Goal: Transaction & Acquisition: Purchase product/service

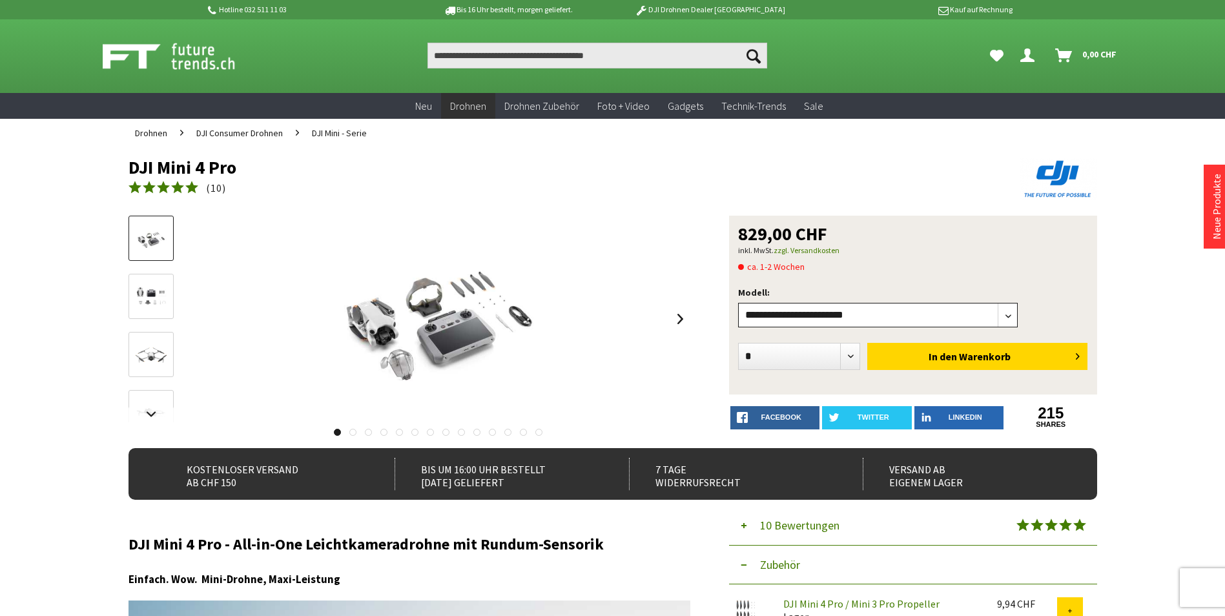
click at [1014, 322] on select"] "**********" at bounding box center [878, 315] width 280 height 25
select select"] "***"
click at [738, 303] on select"] "**********" at bounding box center [878, 315] width 280 height 25
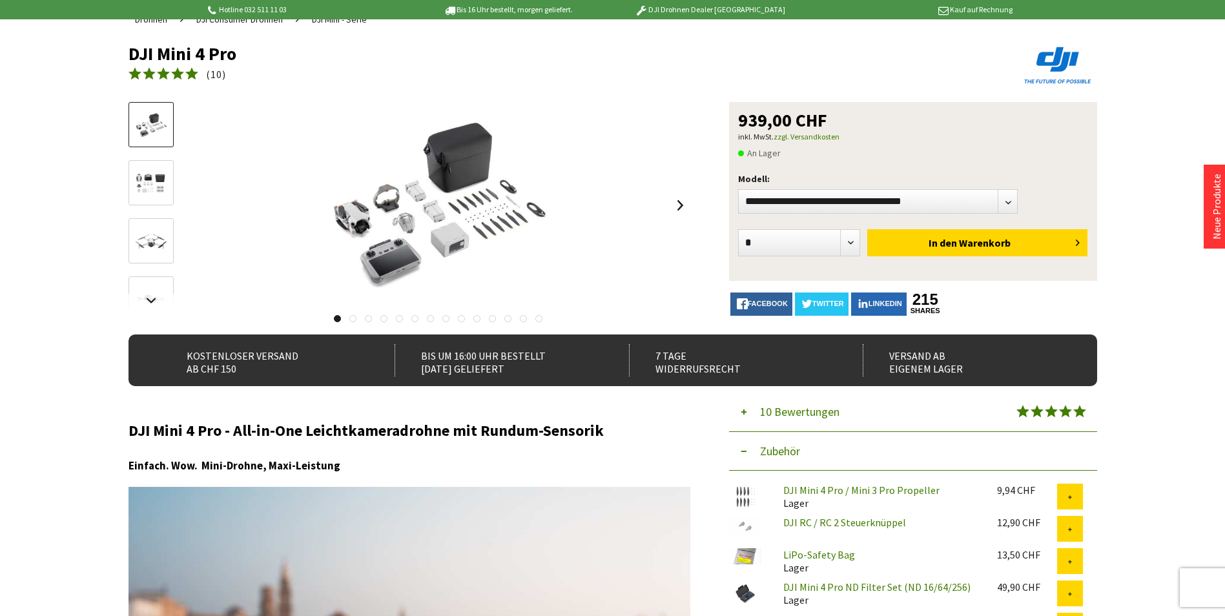
scroll to position [129, 0]
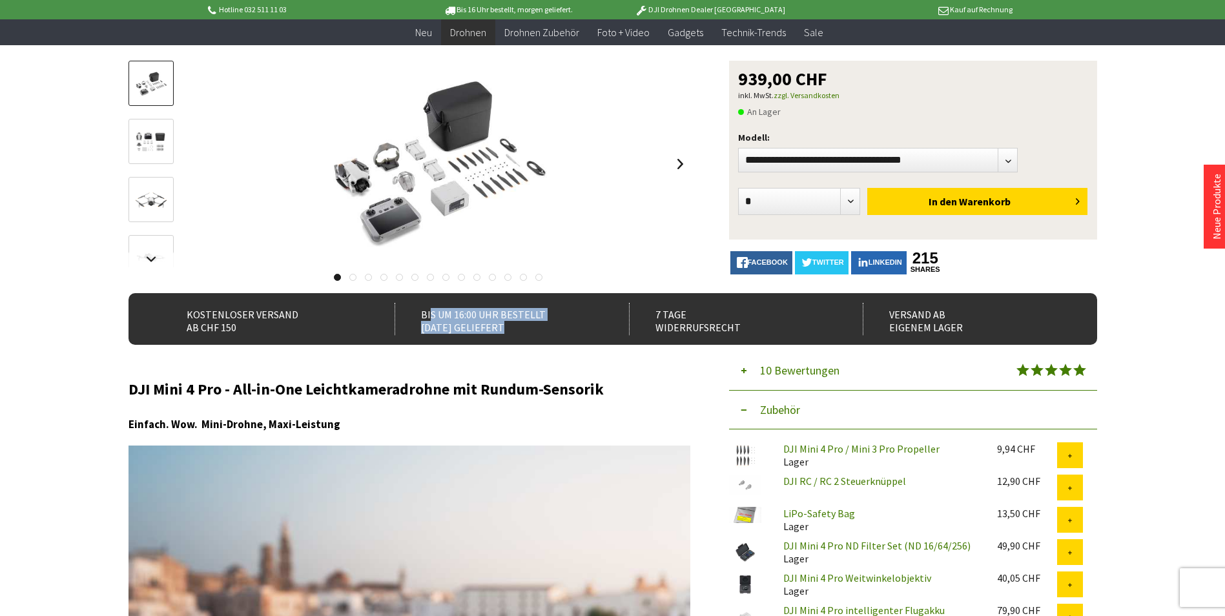
drag, startPoint x: 429, startPoint y: 315, endPoint x: 511, endPoint y: 339, distance: 86.2
click at [511, 339] on div "Kostenloser Versand ab CHF 150 Bis um 16:00 Uhr bestellt Morgen geliefert 7 Tag…" at bounding box center [613, 319] width 969 height 52
click at [251, 329] on div "Kostenloser Versand ab CHF 150" at bounding box center [264, 319] width 206 height 32
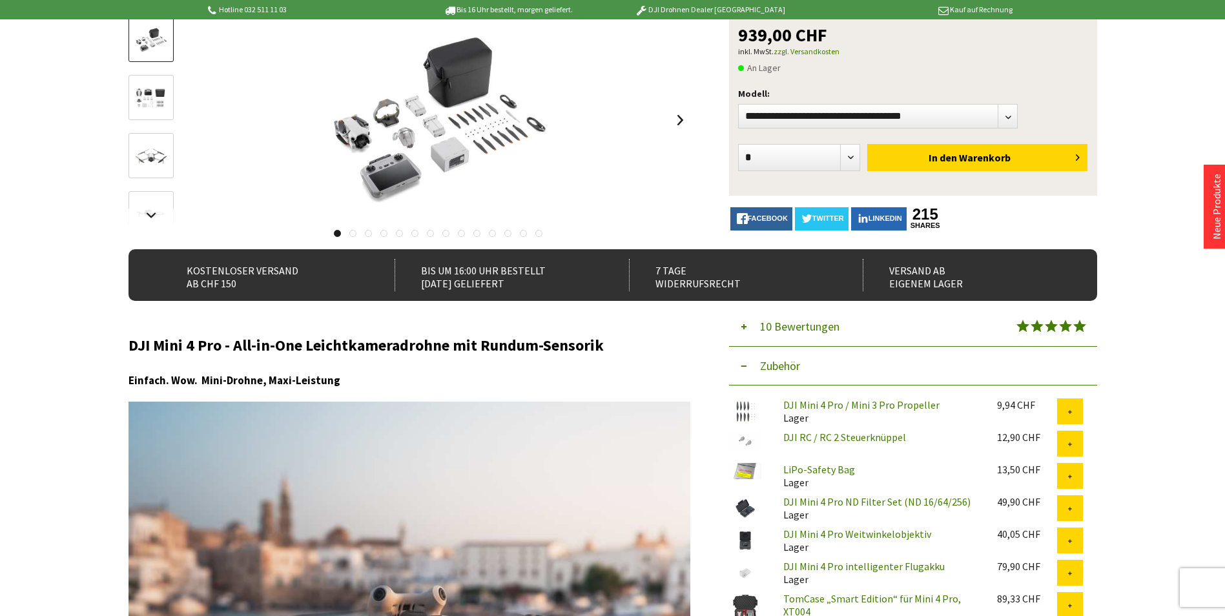
scroll to position [0, 0]
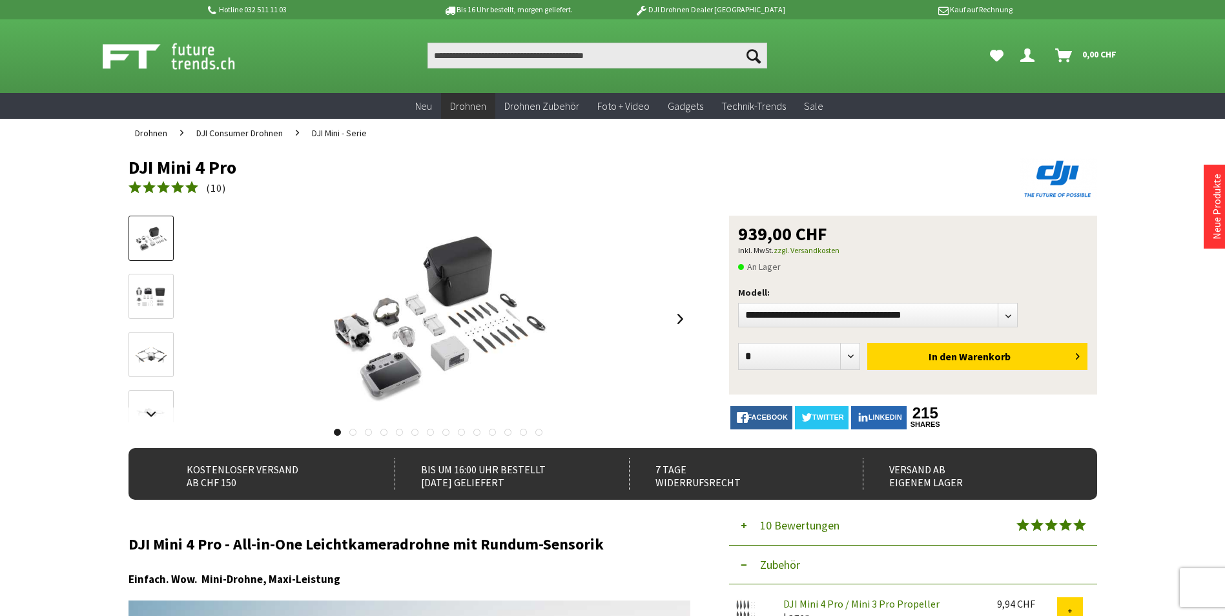
drag, startPoint x: 750, startPoint y: 269, endPoint x: 802, endPoint y: 267, distance: 52.4
click at [802, 267] on p "An Lager" at bounding box center [913, 266] width 350 height 16
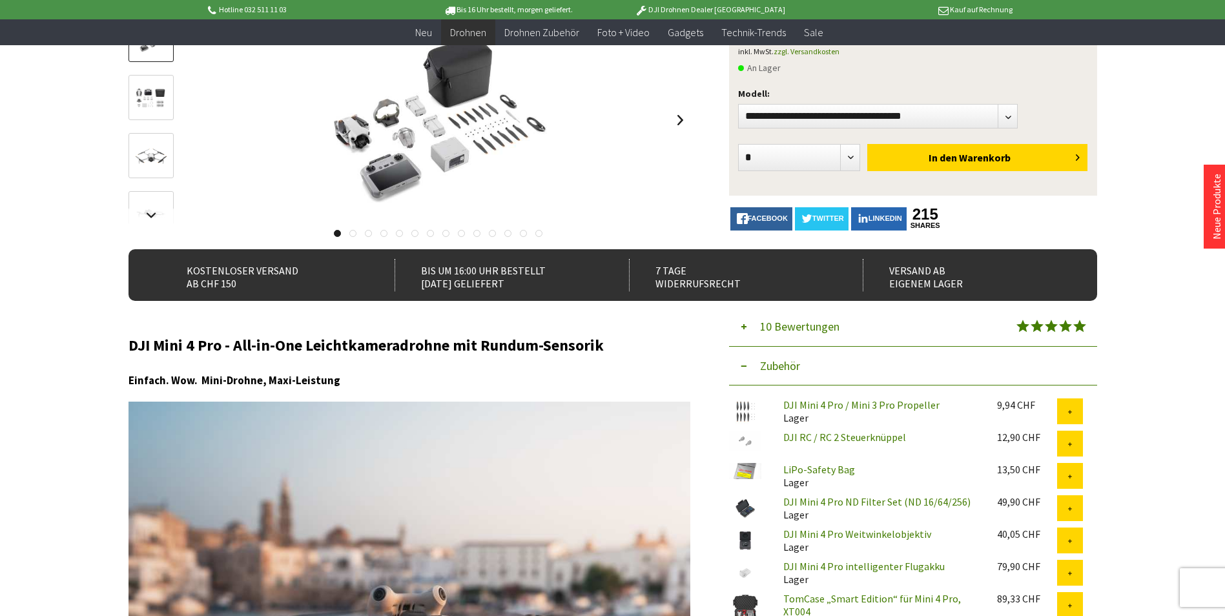
scroll to position [58, 0]
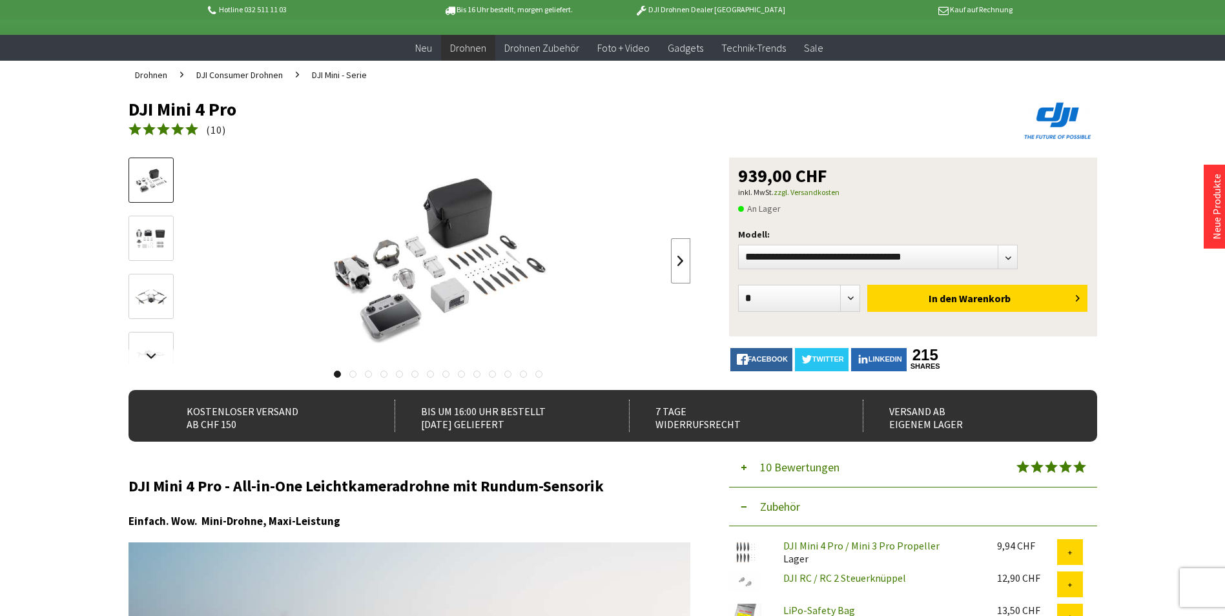
click at [683, 262] on link at bounding box center [680, 260] width 19 height 45
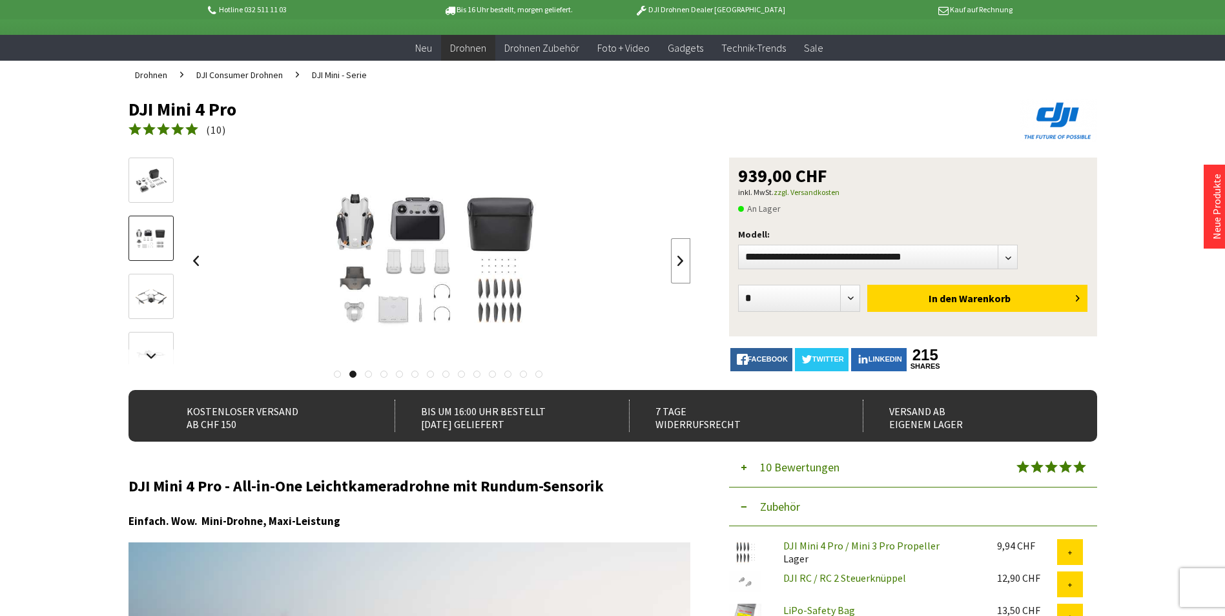
click at [683, 260] on link at bounding box center [680, 260] width 19 height 45
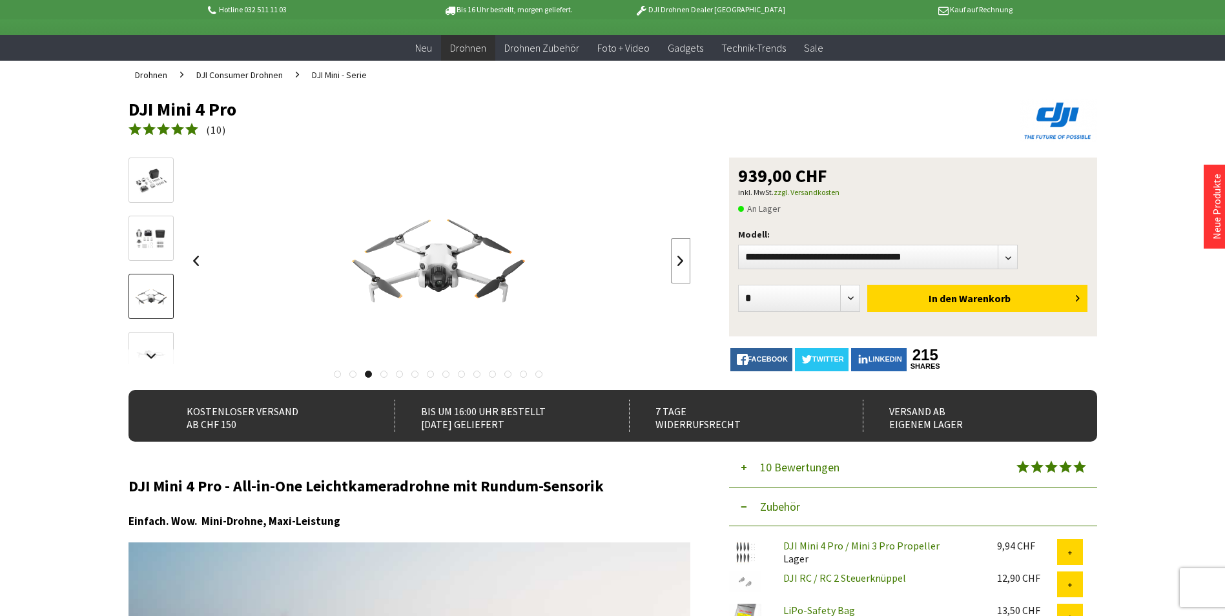
click at [683, 260] on link at bounding box center [680, 260] width 19 height 45
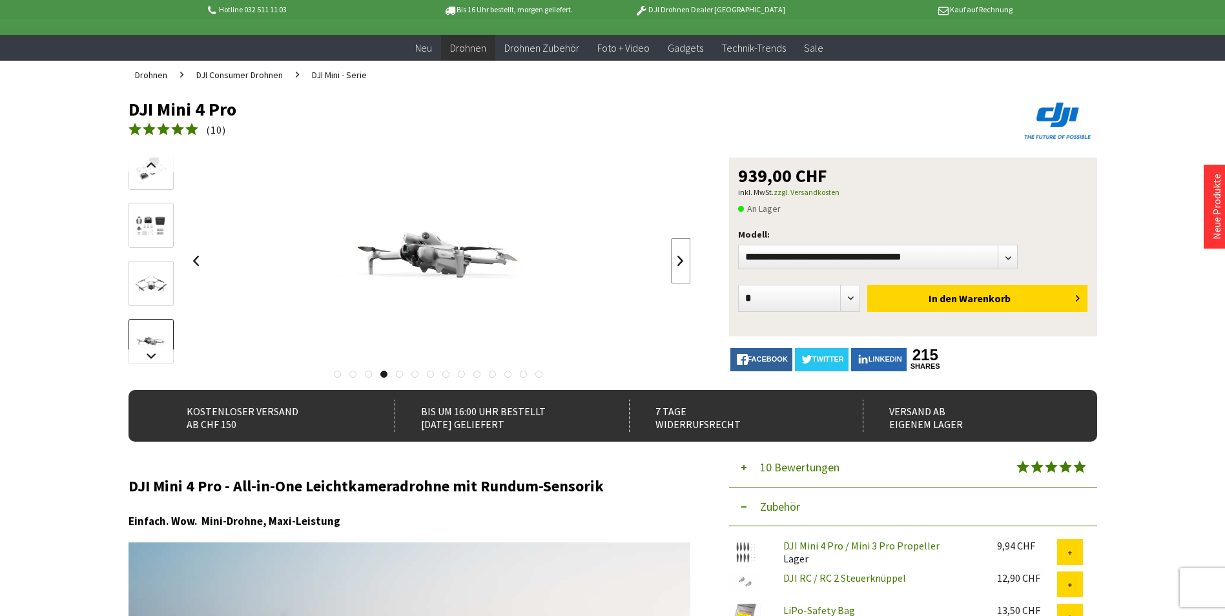
click at [683, 260] on link at bounding box center [680, 260] width 19 height 45
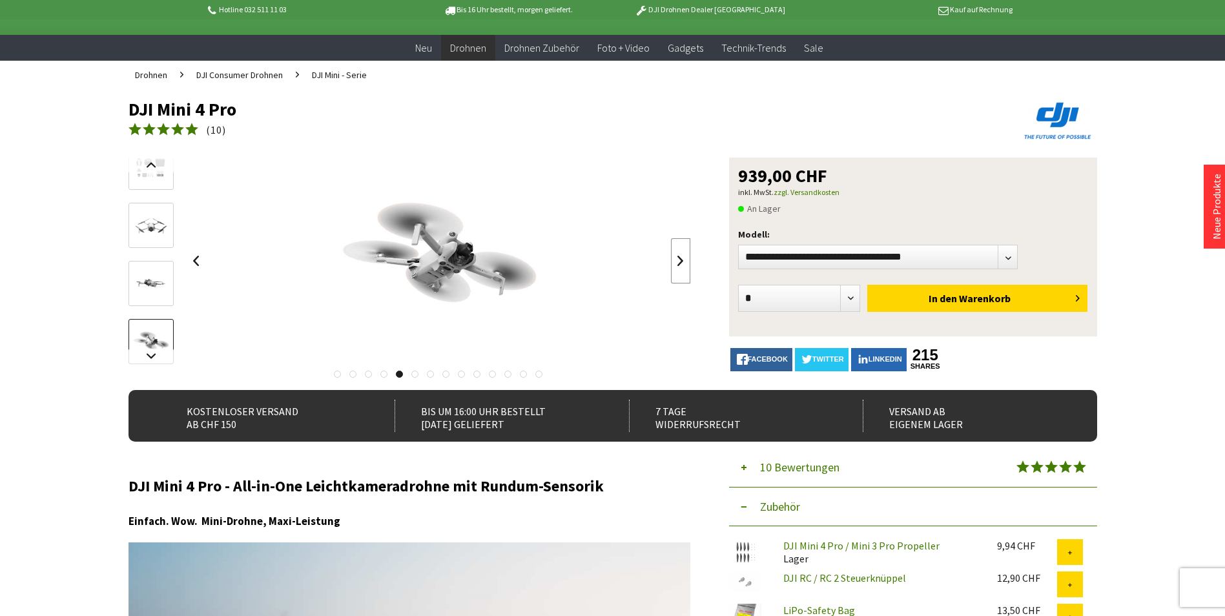
click at [683, 260] on link at bounding box center [680, 260] width 19 height 45
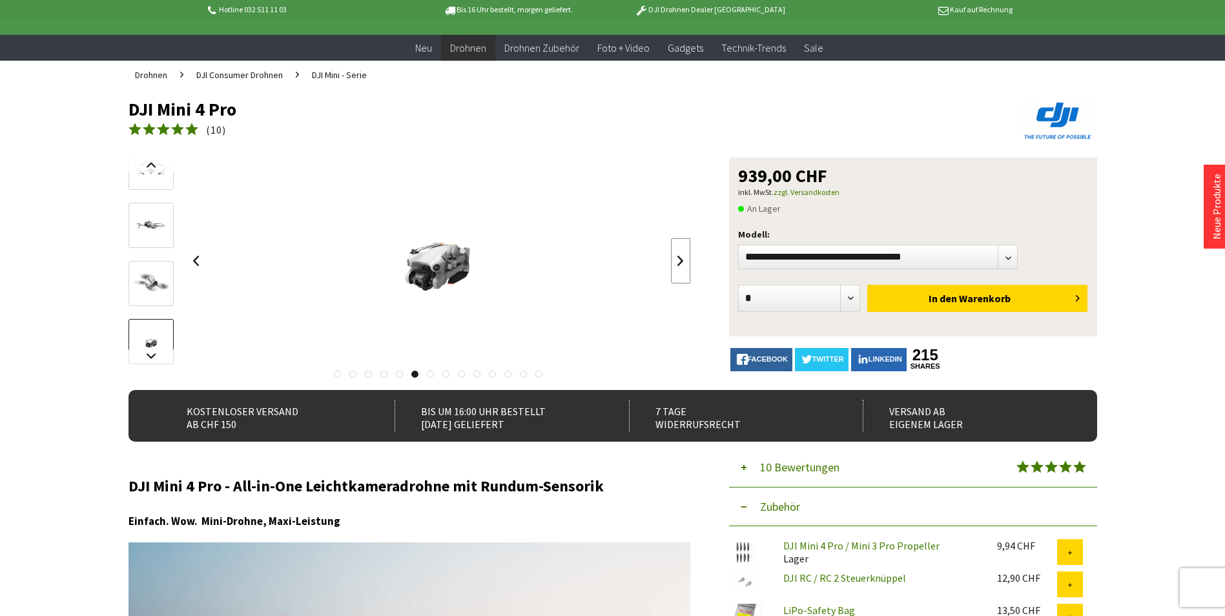
click at [683, 260] on link at bounding box center [680, 260] width 19 height 45
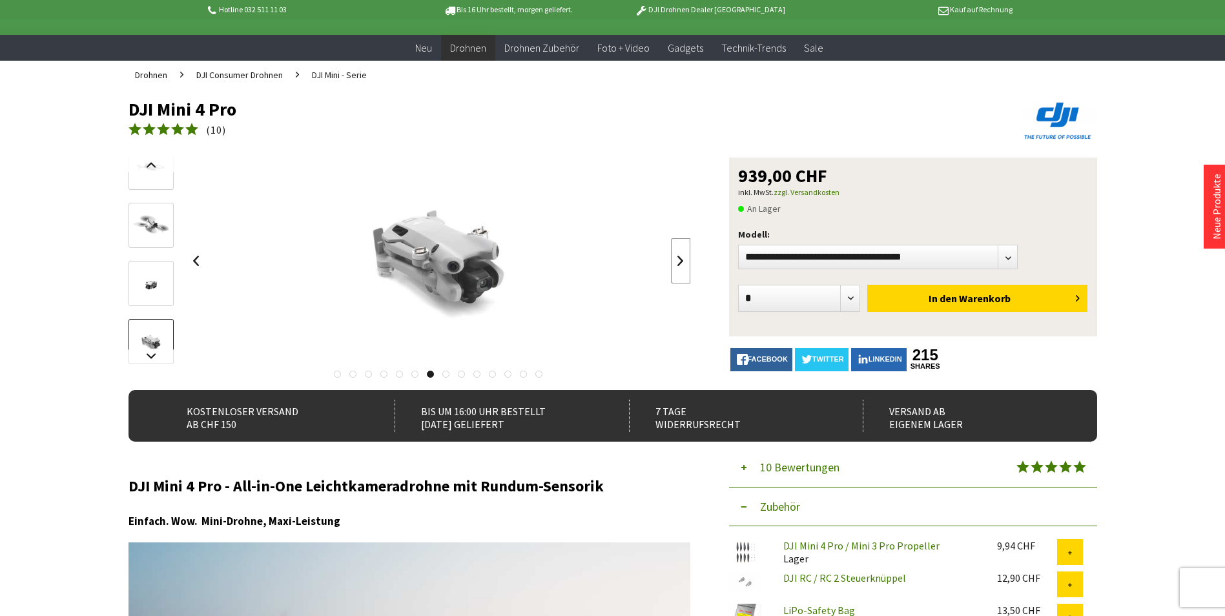
click at [683, 260] on link at bounding box center [680, 260] width 19 height 45
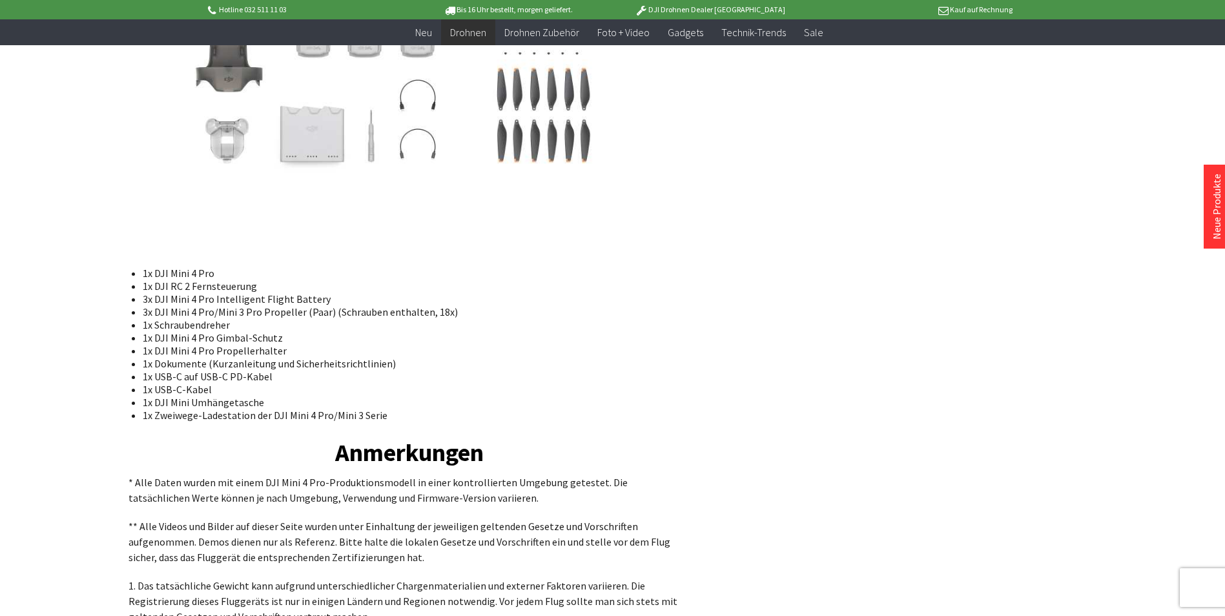
scroll to position [8307, 0]
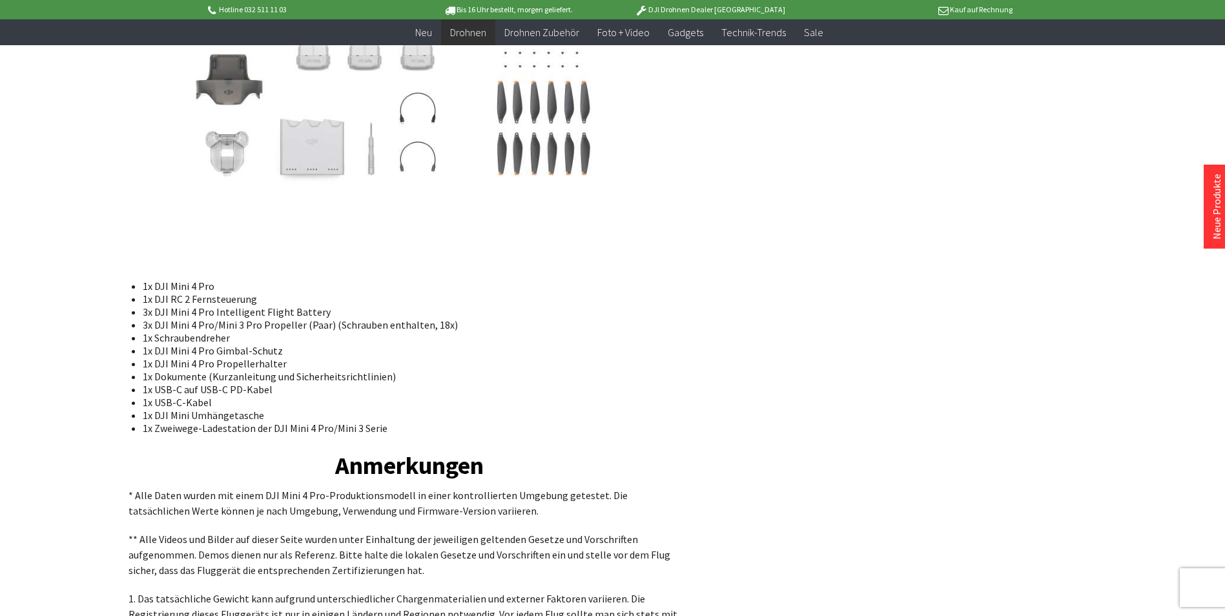
drag, startPoint x: 1022, startPoint y: 216, endPoint x: 1069, endPoint y: 174, distance: 63.6
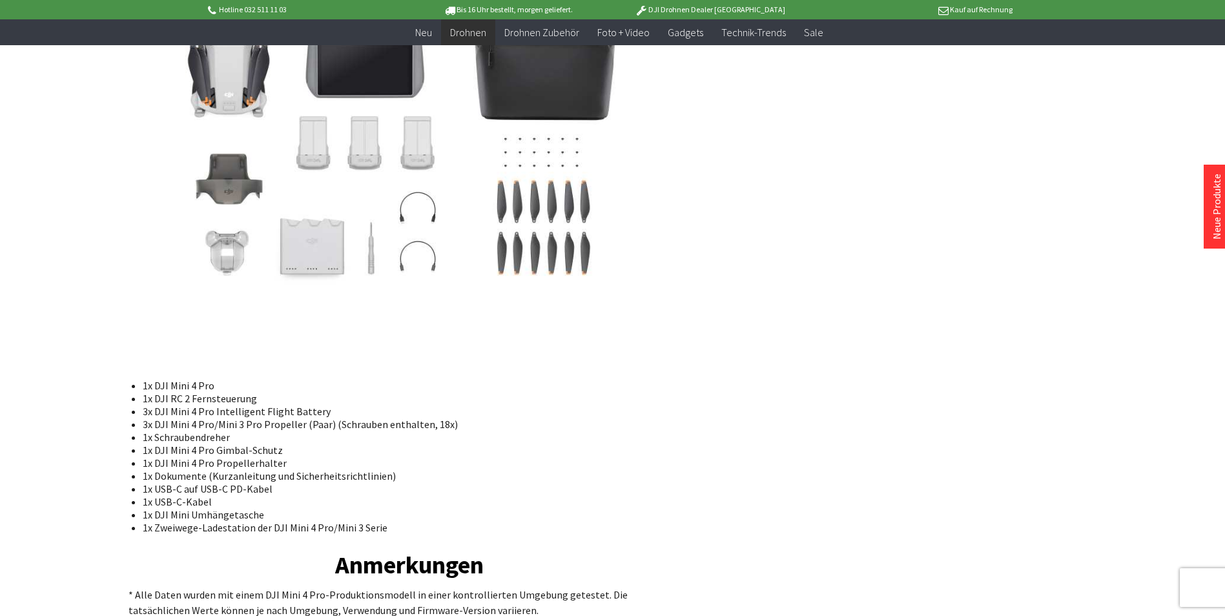
scroll to position [8242, 0]
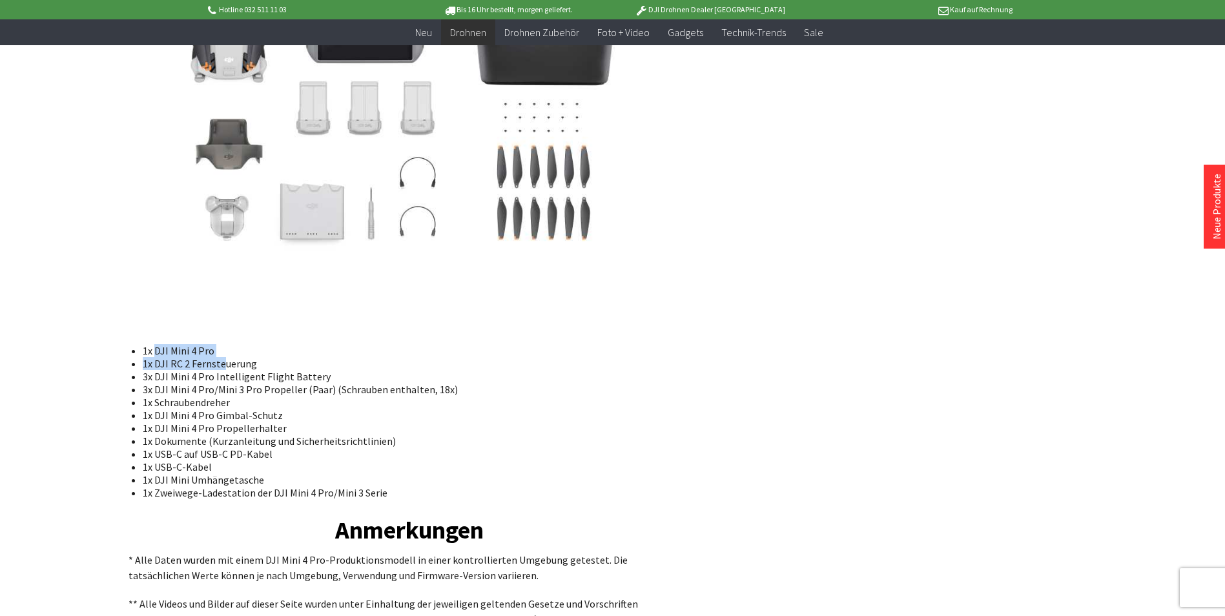
drag, startPoint x: 156, startPoint y: 320, endPoint x: 221, endPoint y: 327, distance: 65.5
click at [221, 344] on ul "1x DJI Mini 4 Pro 1x DJI RC 2 Fernsteuerung 3x DJI Mini 4 Pro Intelligent Fligh…" at bounding box center [409, 421] width 541 height 155
drag, startPoint x: 221, startPoint y: 327, endPoint x: 192, endPoint y: 375, distance: 56.2
click at [192, 396] on li "1x Schraubendreher" at bounding box center [411, 402] width 537 height 13
drag, startPoint x: 262, startPoint y: 449, endPoint x: 154, endPoint y: 450, distance: 108.5
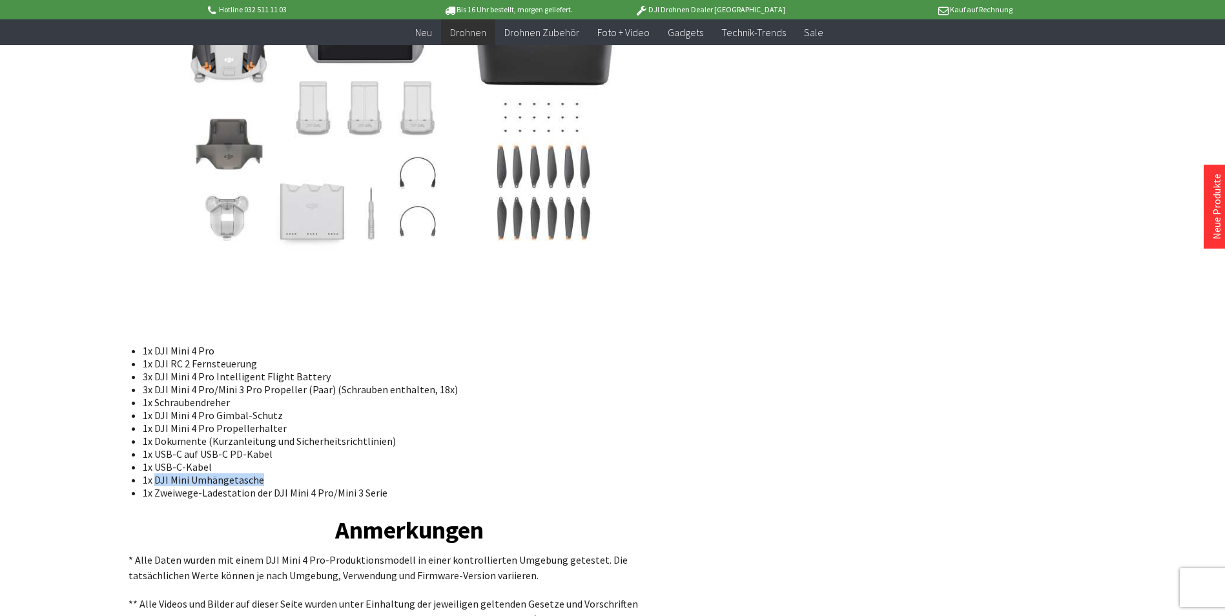
click at [154, 473] on li "1x DJI Mini Umhängetasche" at bounding box center [411, 479] width 537 height 13
copy li "DJI Mini Umhängetasche"
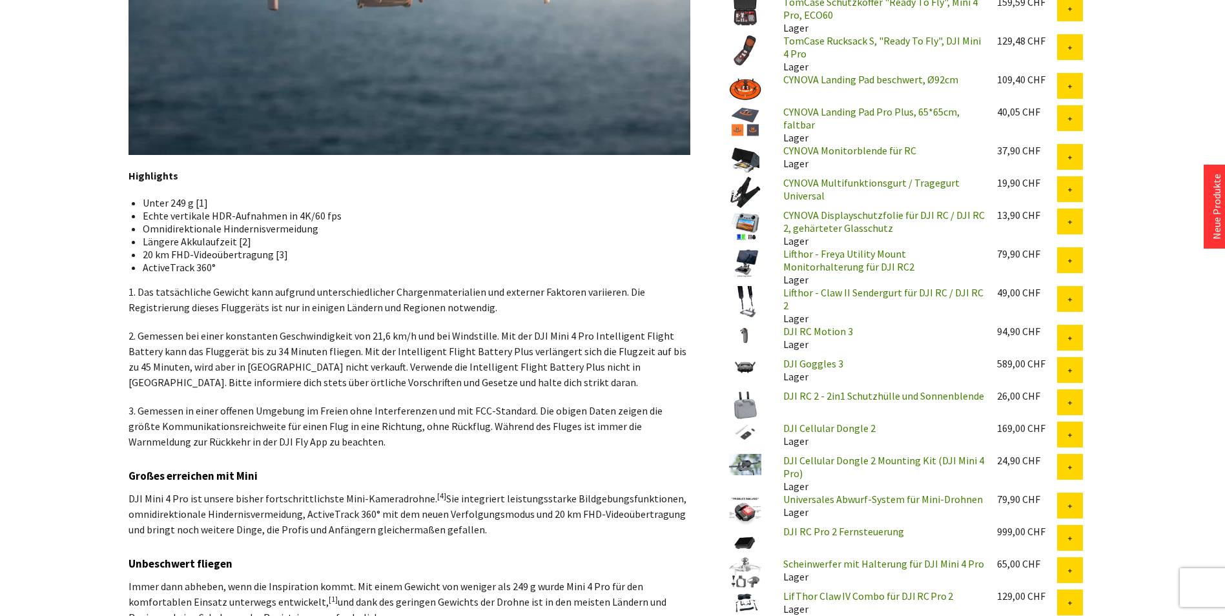
scroll to position [0, 0]
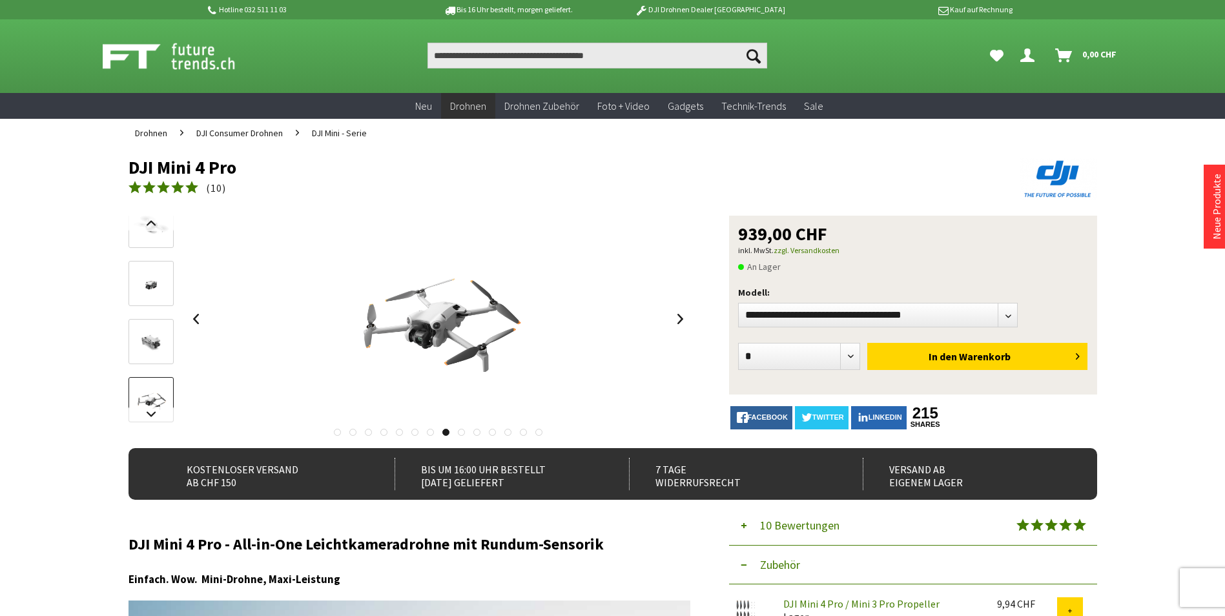
drag, startPoint x: 741, startPoint y: 234, endPoint x: 831, endPoint y: 232, distance: 89.8
click at [831, 232] on div "939,00 CHF" at bounding box center [913, 234] width 350 height 18
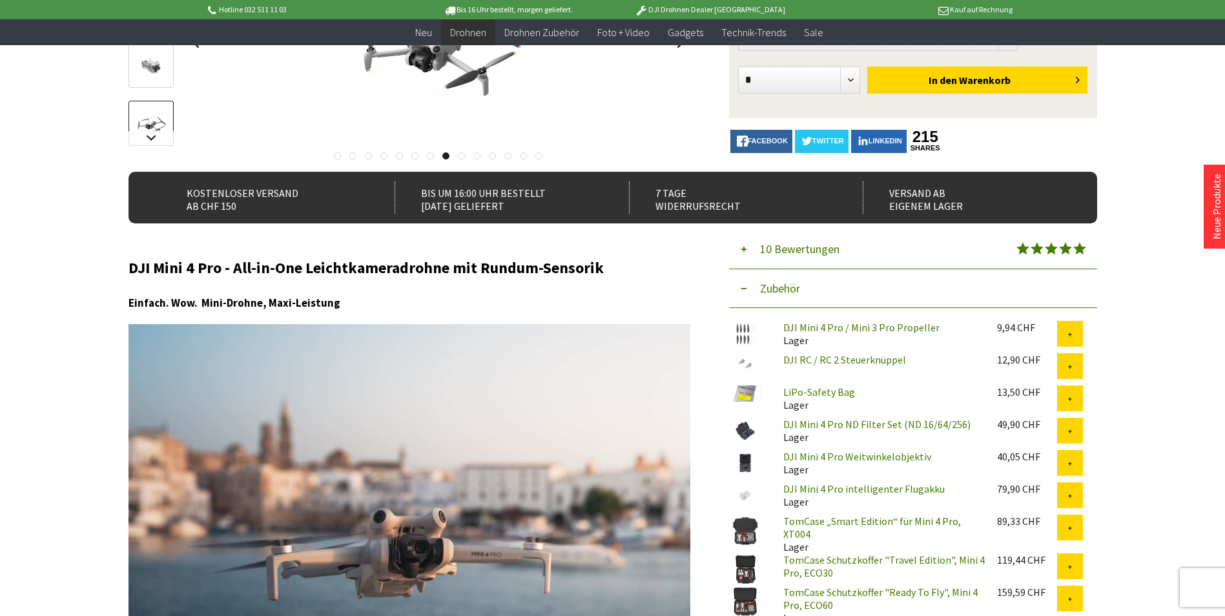
scroll to position [90, 0]
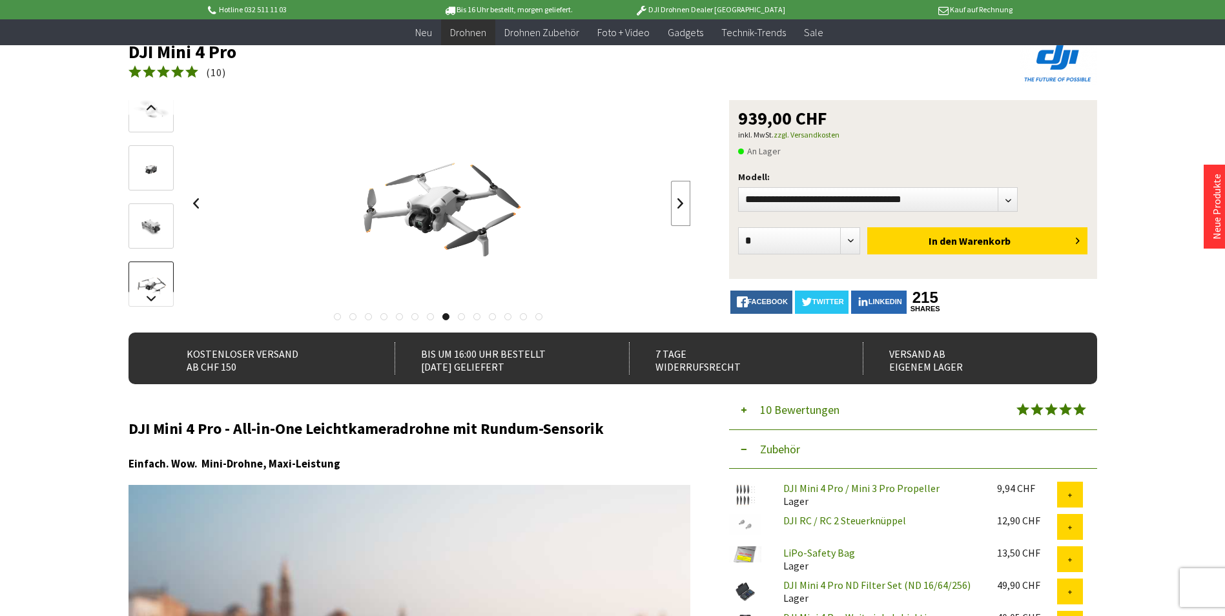
click at [673, 200] on link at bounding box center [680, 203] width 19 height 45
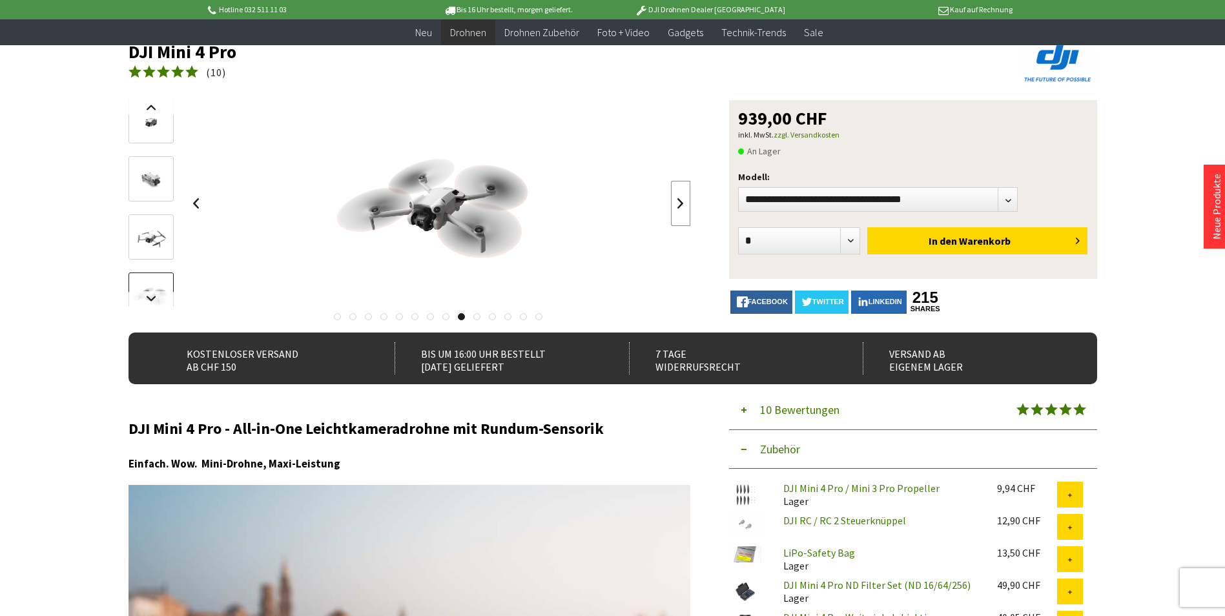
click at [680, 200] on link at bounding box center [680, 203] width 19 height 45
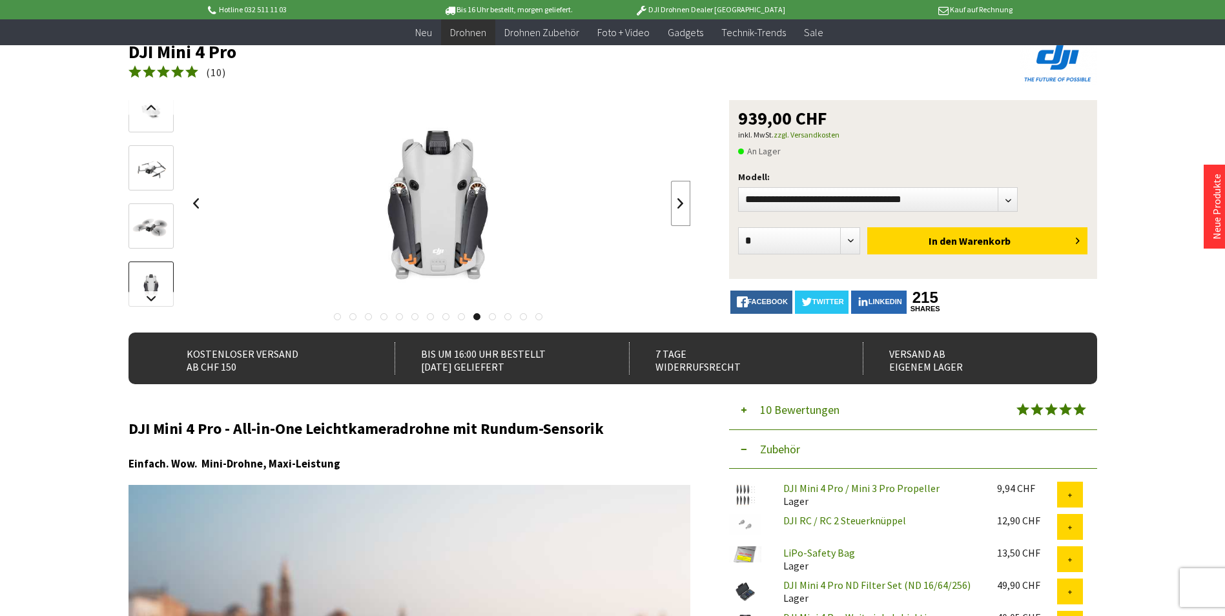
click at [681, 200] on link at bounding box center [680, 203] width 19 height 45
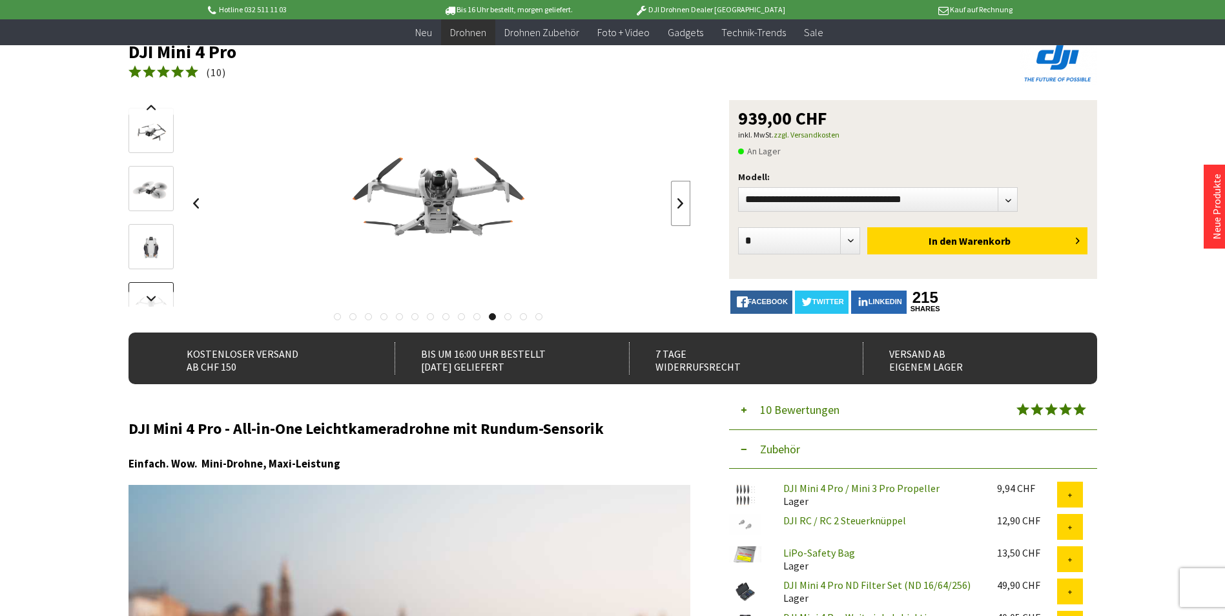
click at [681, 200] on link at bounding box center [680, 203] width 19 height 45
click at [683, 200] on link at bounding box center [680, 203] width 19 height 45
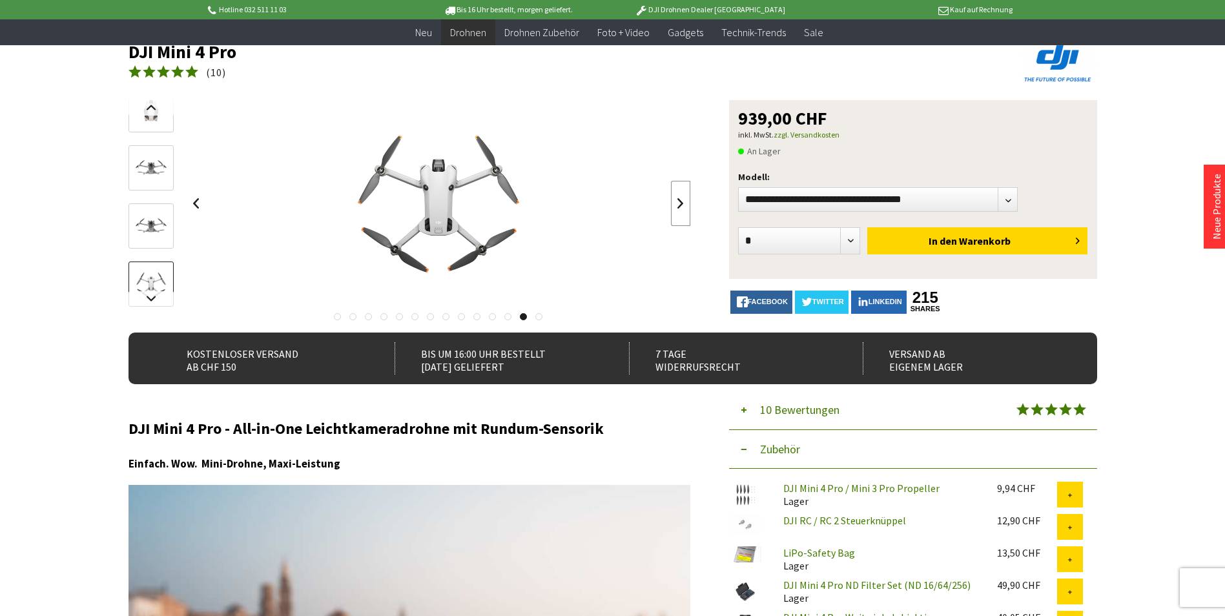
click at [683, 199] on link at bounding box center [680, 203] width 19 height 45
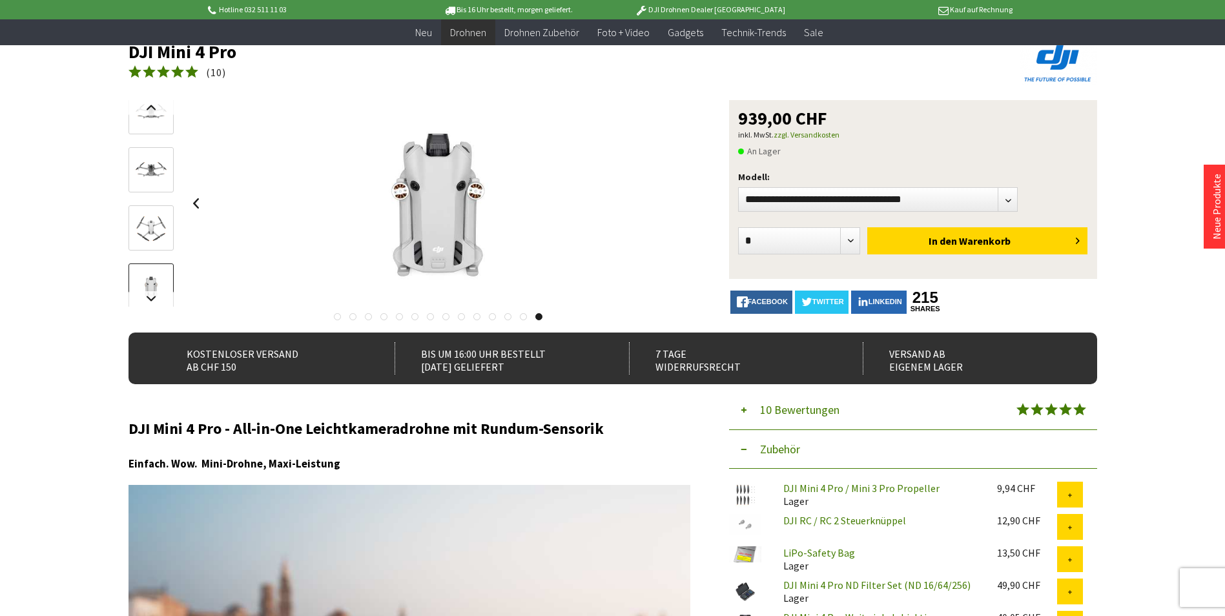
click at [683, 199] on div at bounding box center [439, 203] width 504 height 207
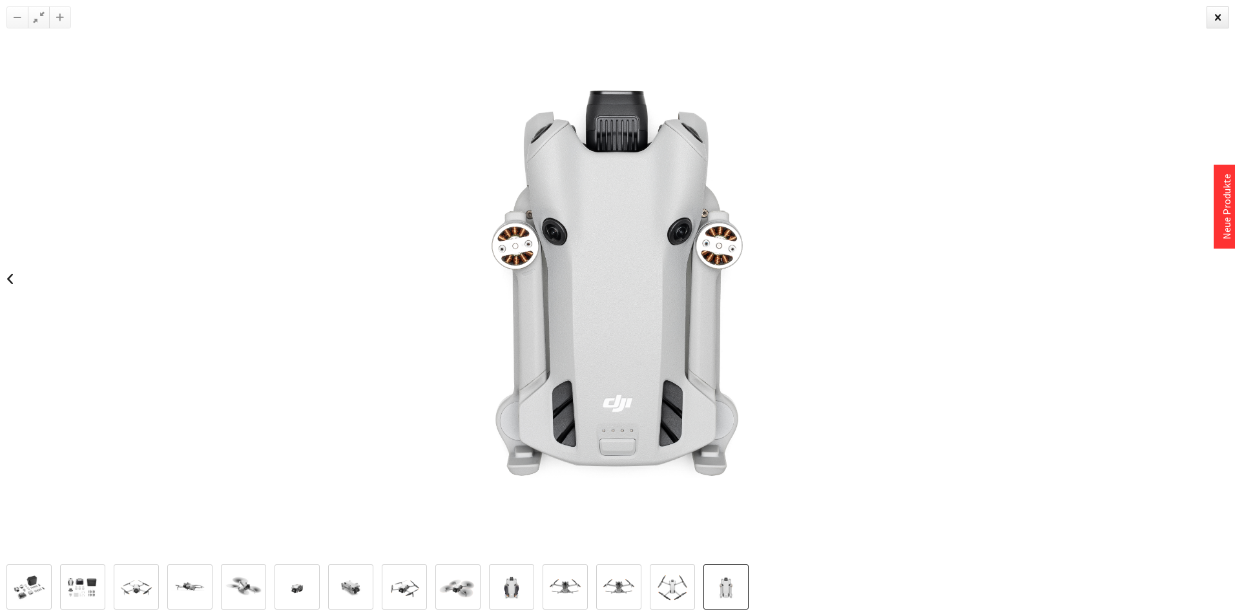
click at [581, 212] on div at bounding box center [617, 279] width 1235 height 558
click at [1217, 19] on div at bounding box center [1217, 17] width 22 height 22
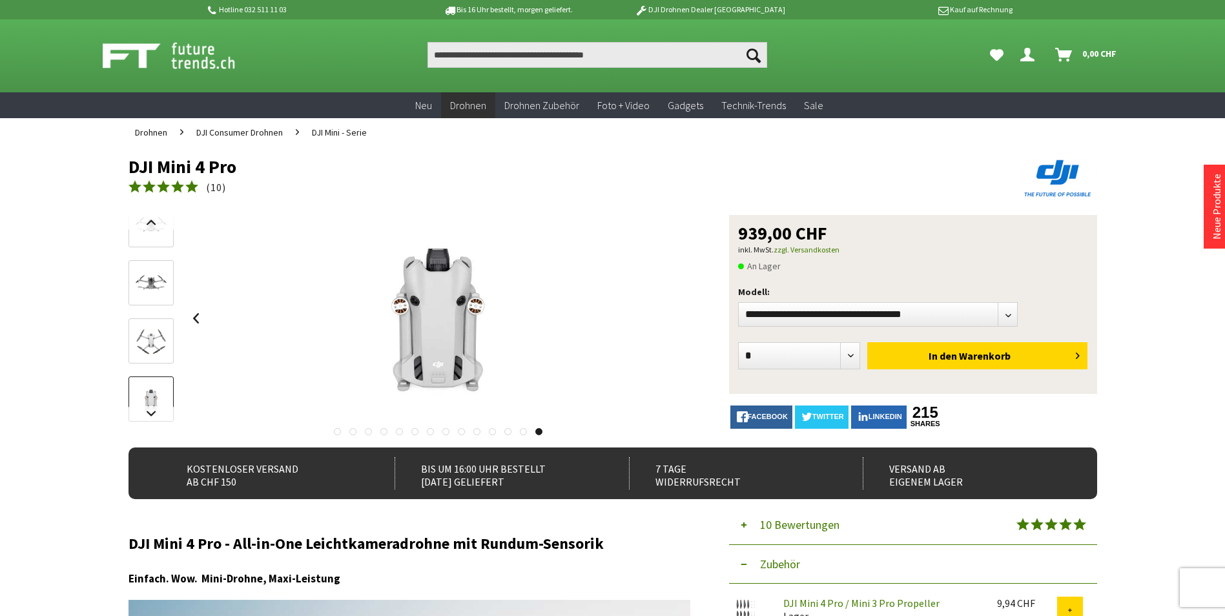
scroll to position [0, 0]
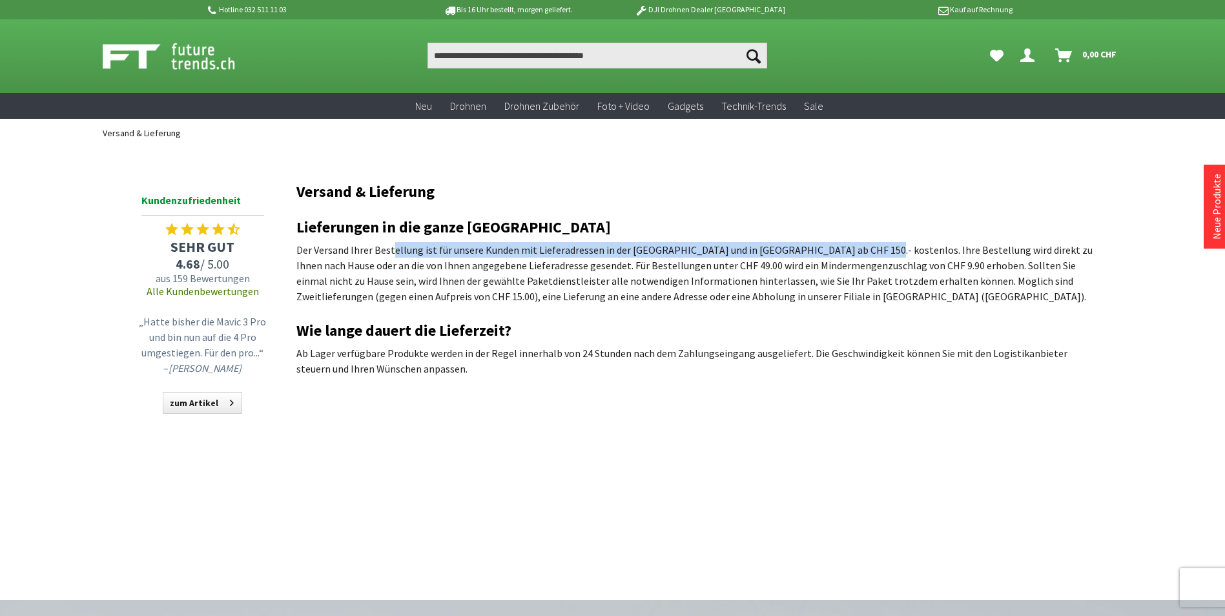
drag, startPoint x: 393, startPoint y: 249, endPoint x: 851, endPoint y: 253, distance: 457.9
click at [851, 253] on p "Der Versand Ihrer Bestellung ist für unsere Kunden mit Lieferadressen in der Sc…" at bounding box center [696, 273] width 801 height 62
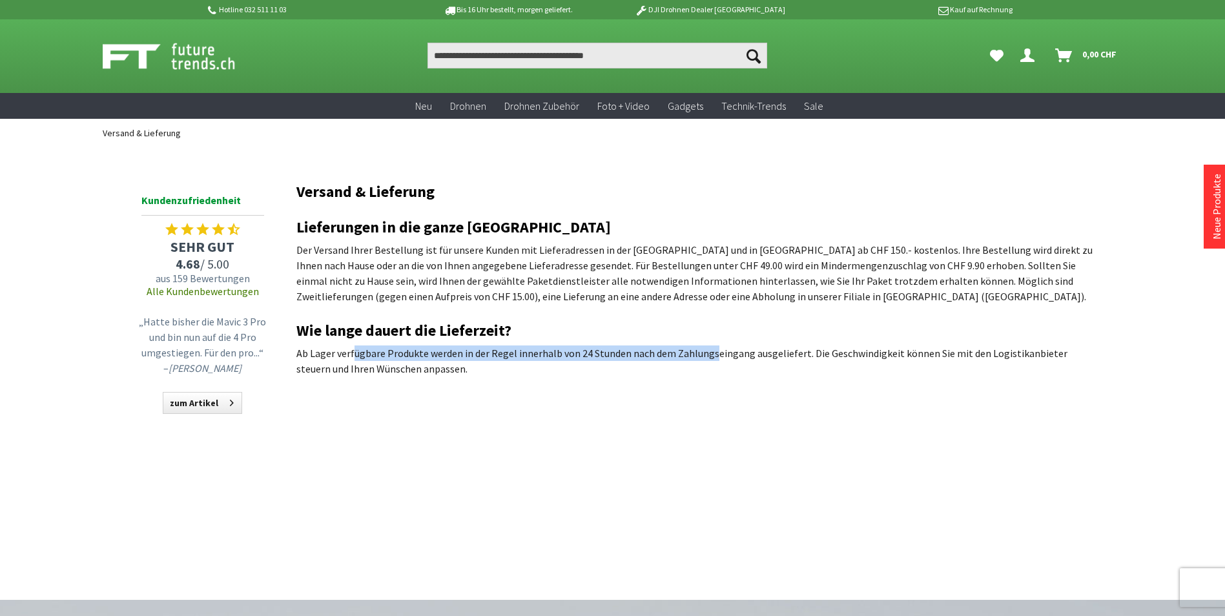
drag, startPoint x: 373, startPoint y: 355, endPoint x: 708, endPoint y: 356, distance: 335.2
click at [708, 356] on p "Ab Lager verfügbare Produkte werden in der Regel innerhalb von 24 Stunden nach …" at bounding box center [696, 361] width 801 height 31
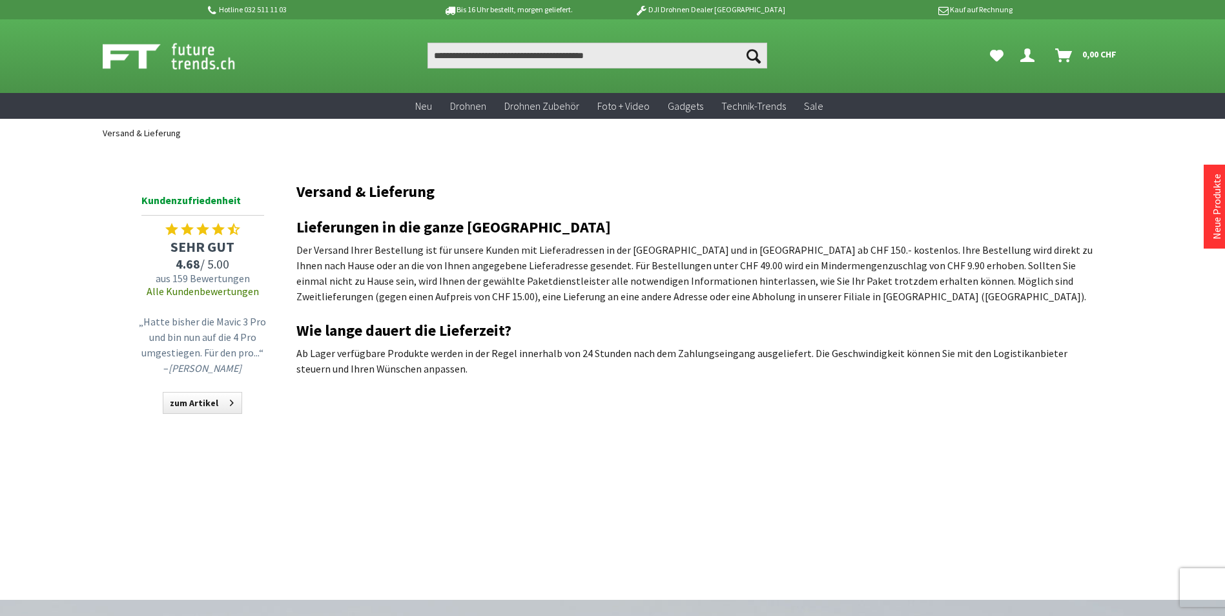
drag, startPoint x: 708, startPoint y: 356, endPoint x: 697, endPoint y: 373, distance: 20.6
click at [697, 373] on p "Ab Lager verfügbare Produkte werden in der Regel innerhalb von 24 Stunden nach …" at bounding box center [696, 361] width 801 height 31
drag, startPoint x: 453, startPoint y: 368, endPoint x: 287, endPoint y: 351, distance: 166.8
click at [287, 351] on div "Menü schließen Kategorien Neu Drohnen Drohnen Zubehör Foto + Video Gadgets Tech…" at bounding box center [612, 308] width 1033 height 322
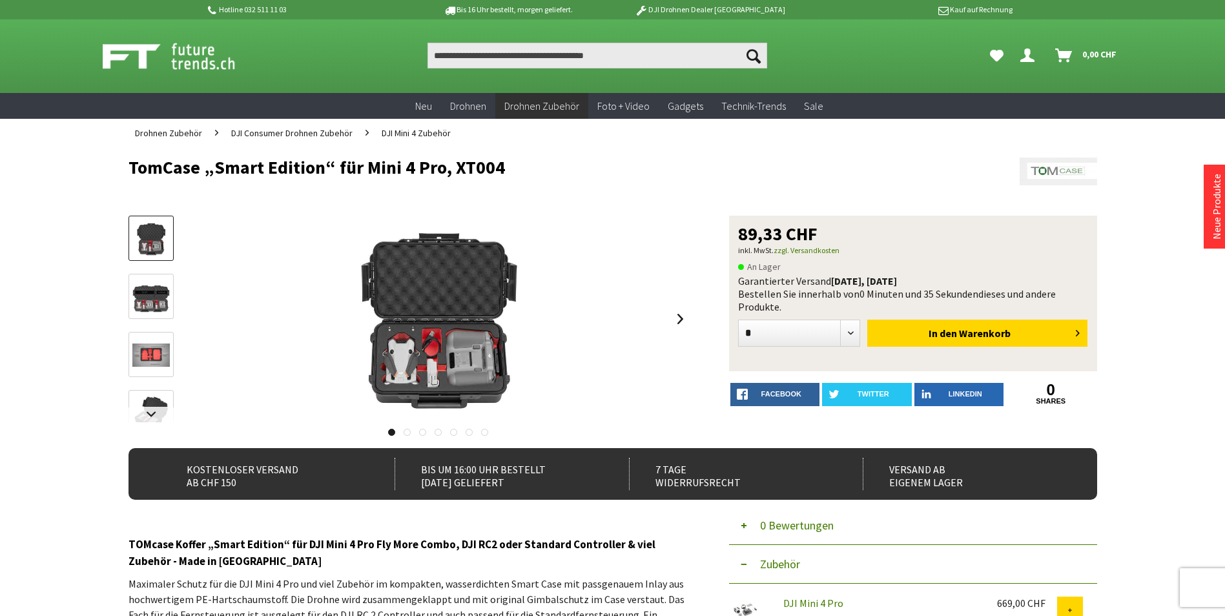
click at [691, 318] on div "TomCase „Smart Edition“ für Mini 4 Pro, XT004 89,33 CHF inkl. MwSt. zzgl. Versa…" at bounding box center [613, 332] width 969 height 232
click at [152, 297] on img at bounding box center [150, 296] width 37 height 37
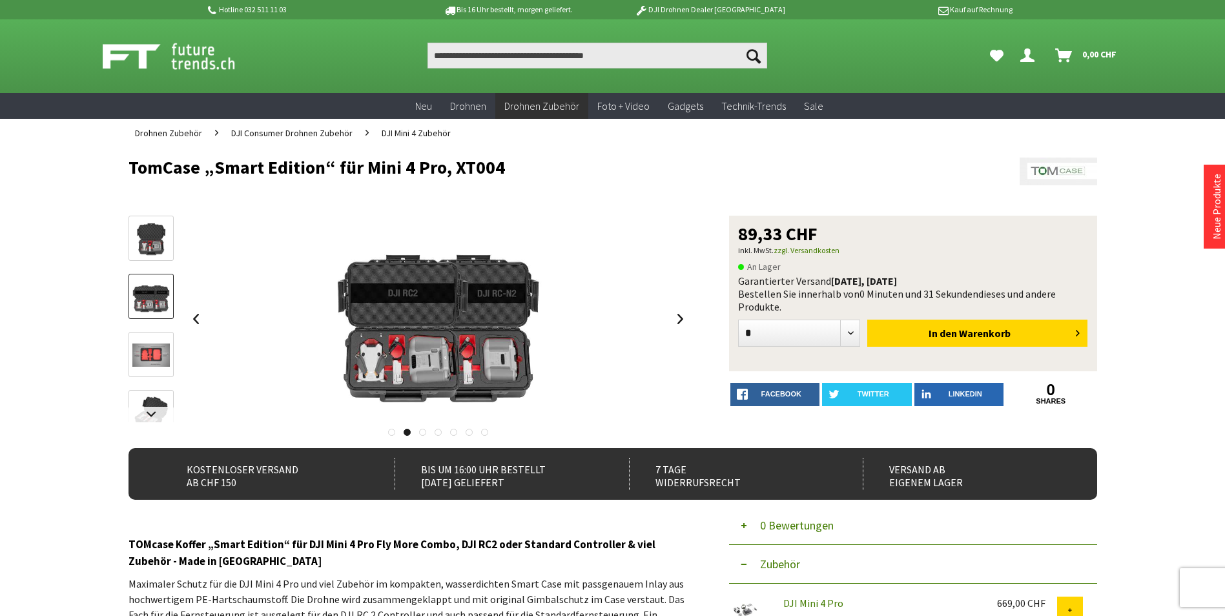
click at [152, 344] on img at bounding box center [150, 355] width 37 height 23
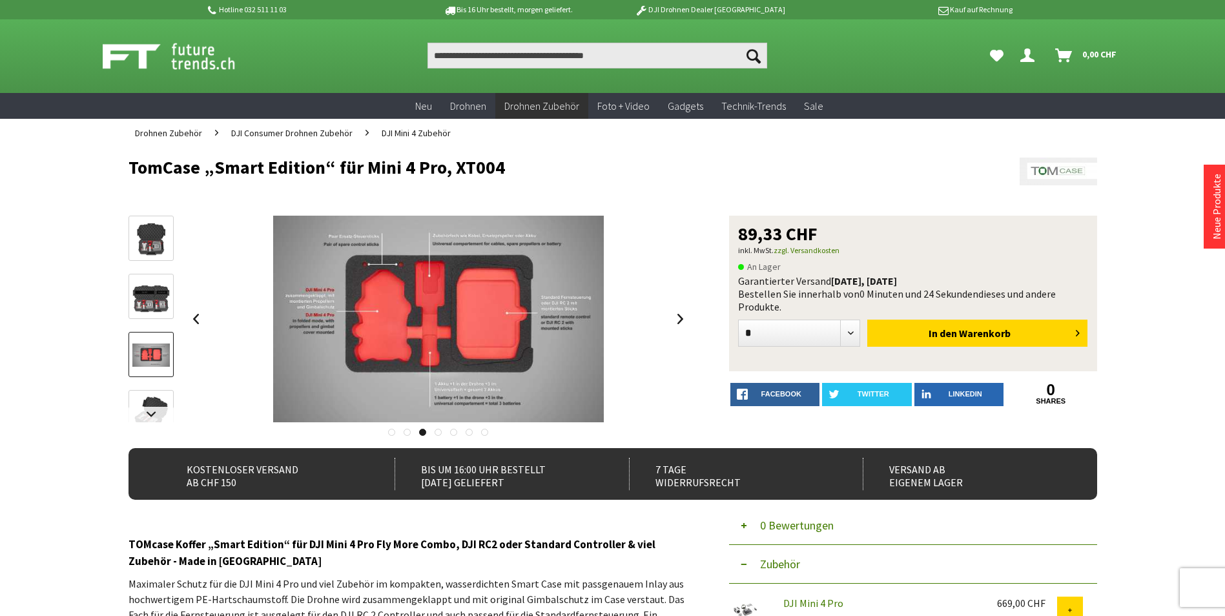
click at [142, 291] on img at bounding box center [150, 296] width 37 height 37
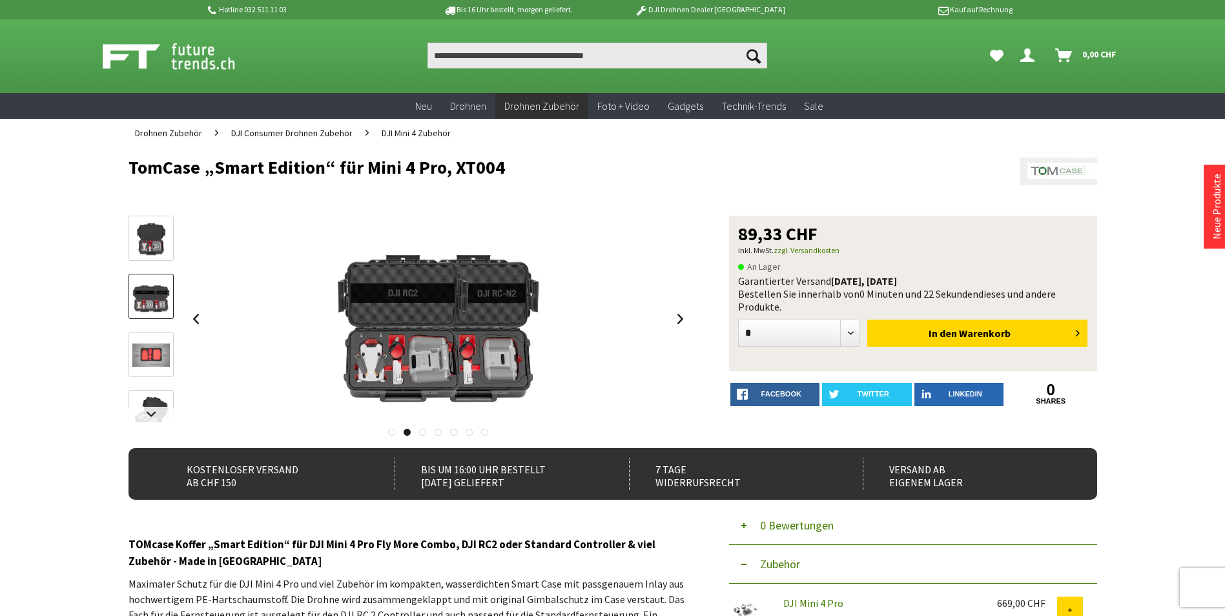
click at [145, 247] on img at bounding box center [150, 238] width 37 height 37
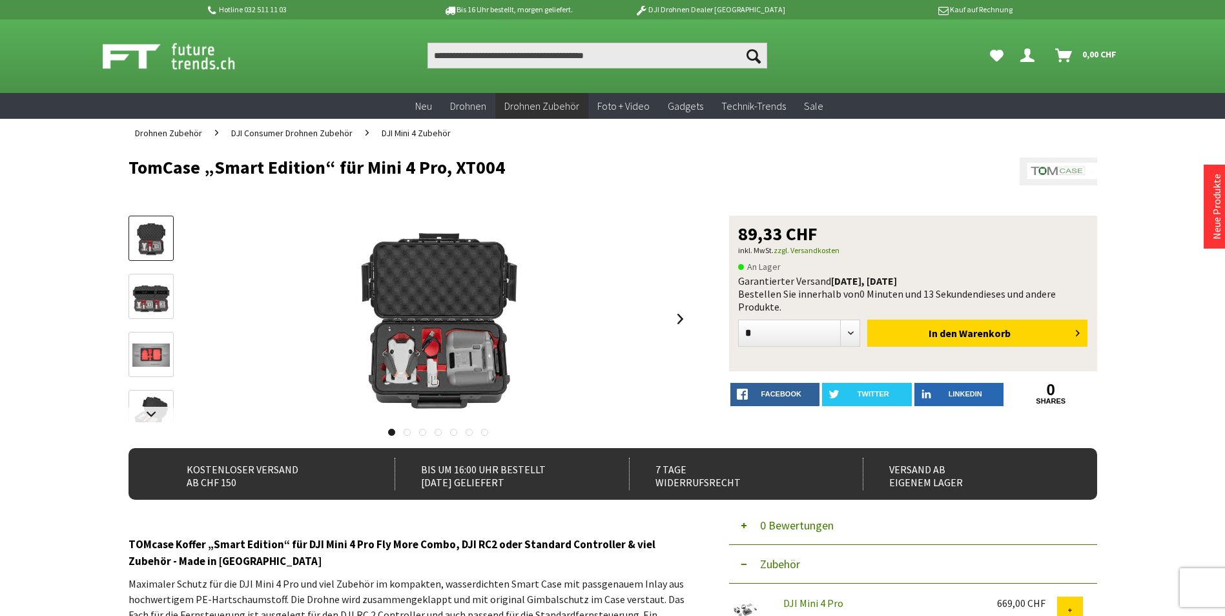
click at [148, 398] on img at bounding box center [150, 413] width 37 height 37
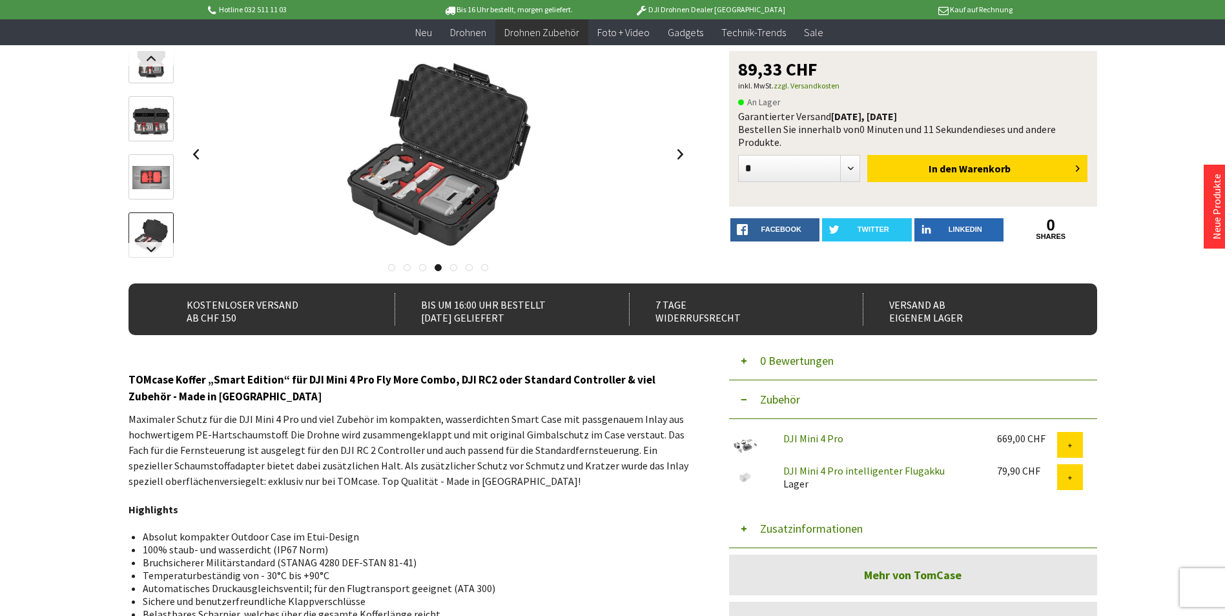
scroll to position [65, 0]
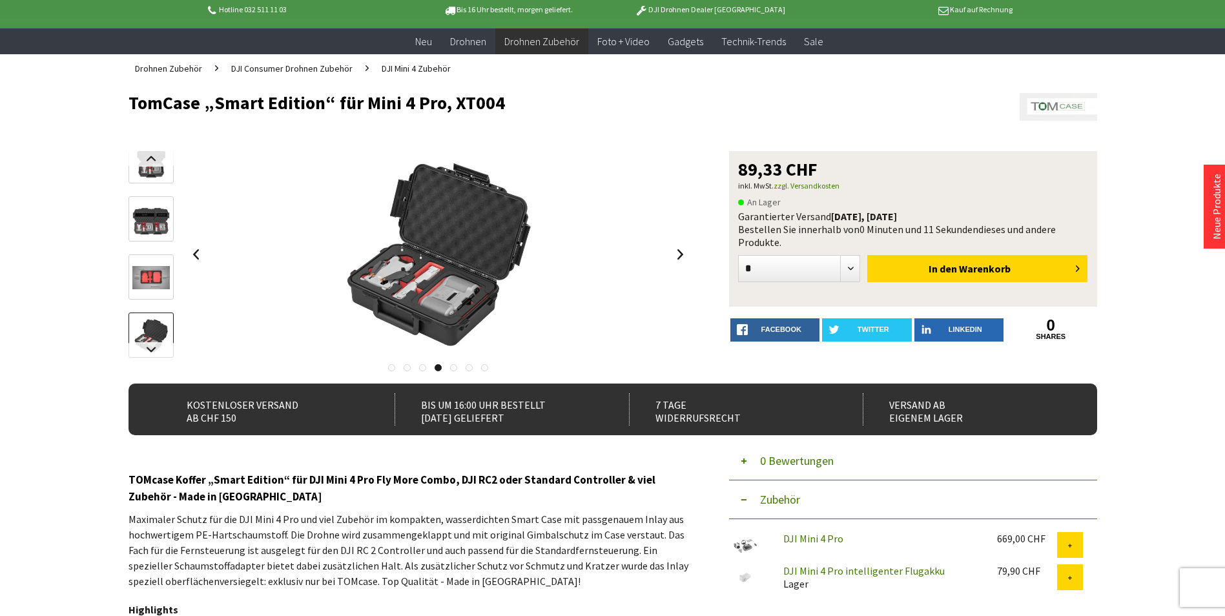
click at [164, 267] on img at bounding box center [150, 277] width 37 height 23
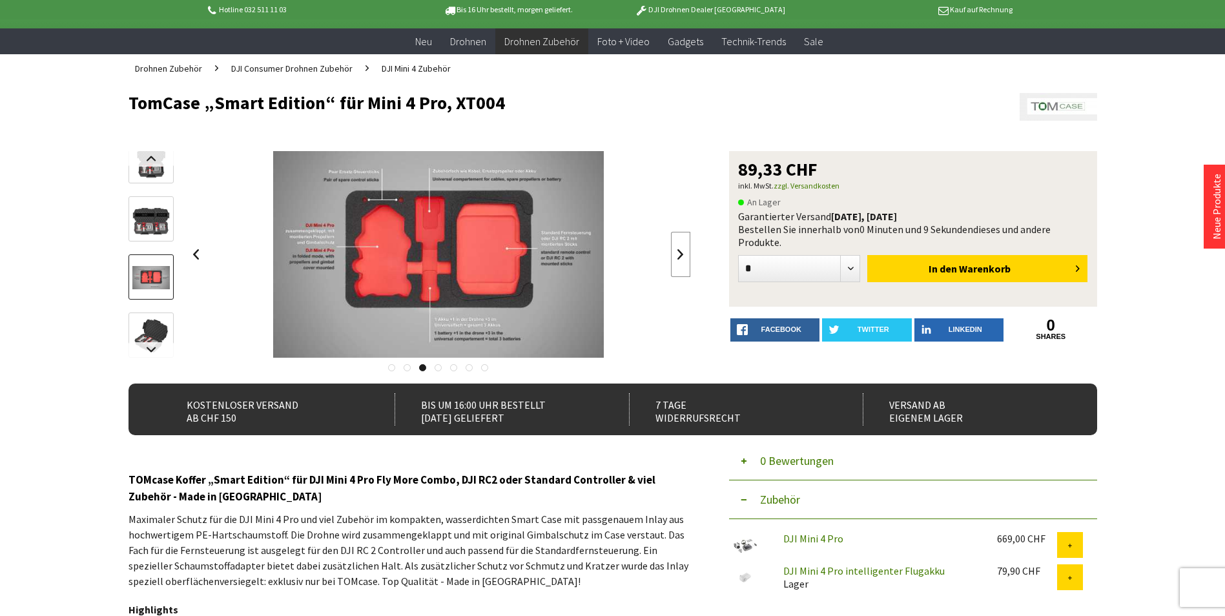
click at [674, 251] on link at bounding box center [680, 254] width 19 height 45
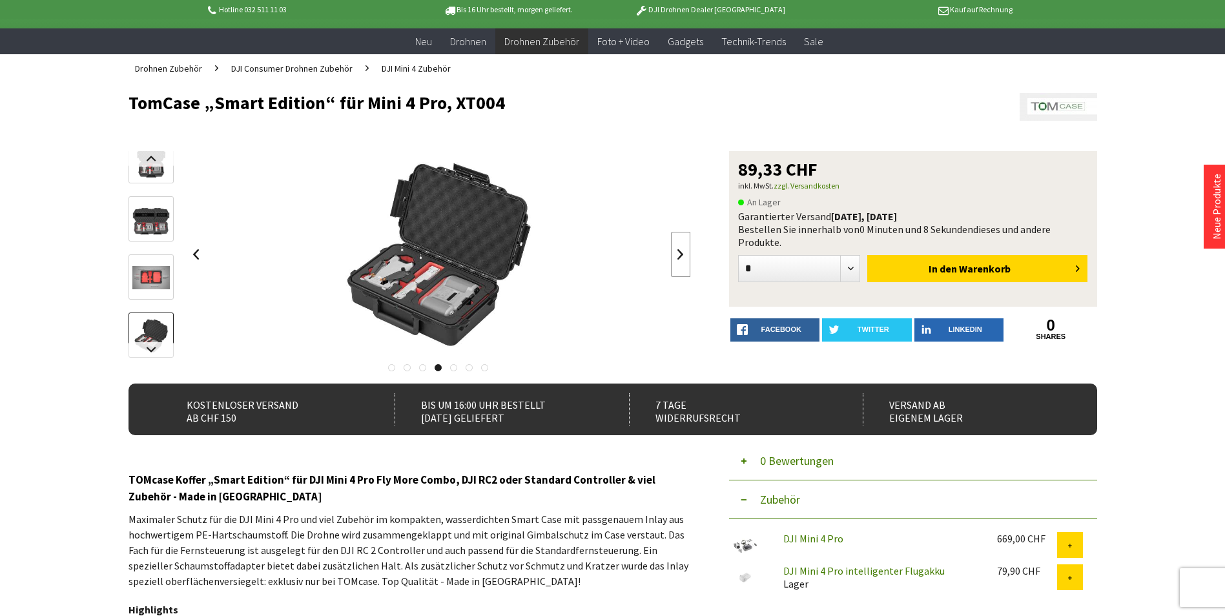
click at [674, 250] on link at bounding box center [680, 254] width 19 height 45
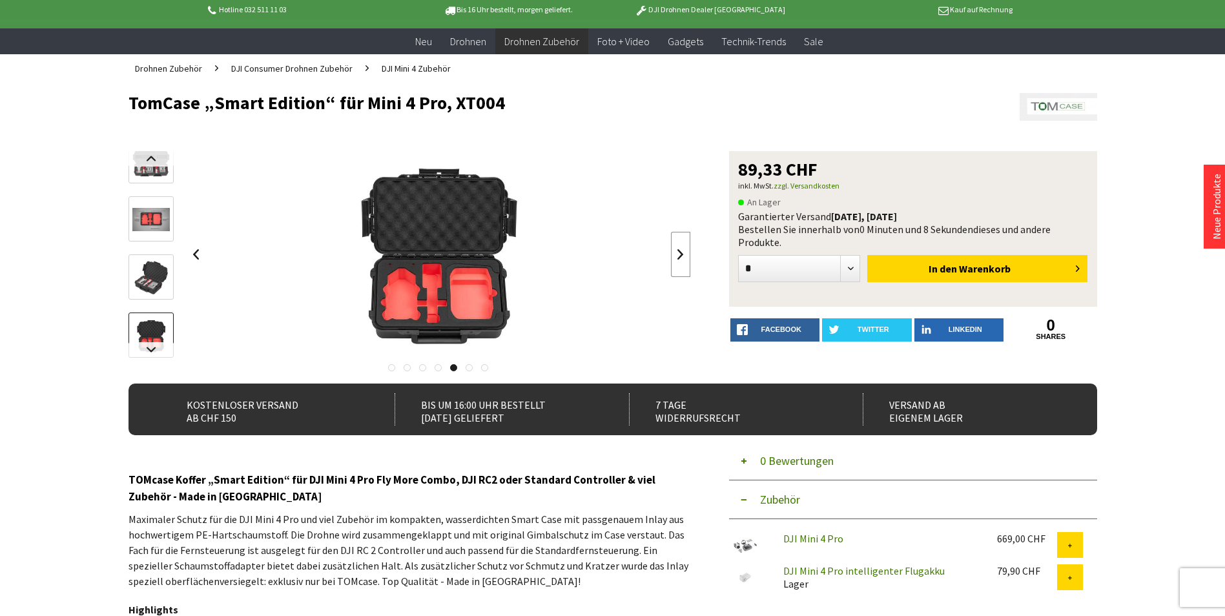
click at [674, 250] on link at bounding box center [680, 254] width 19 height 45
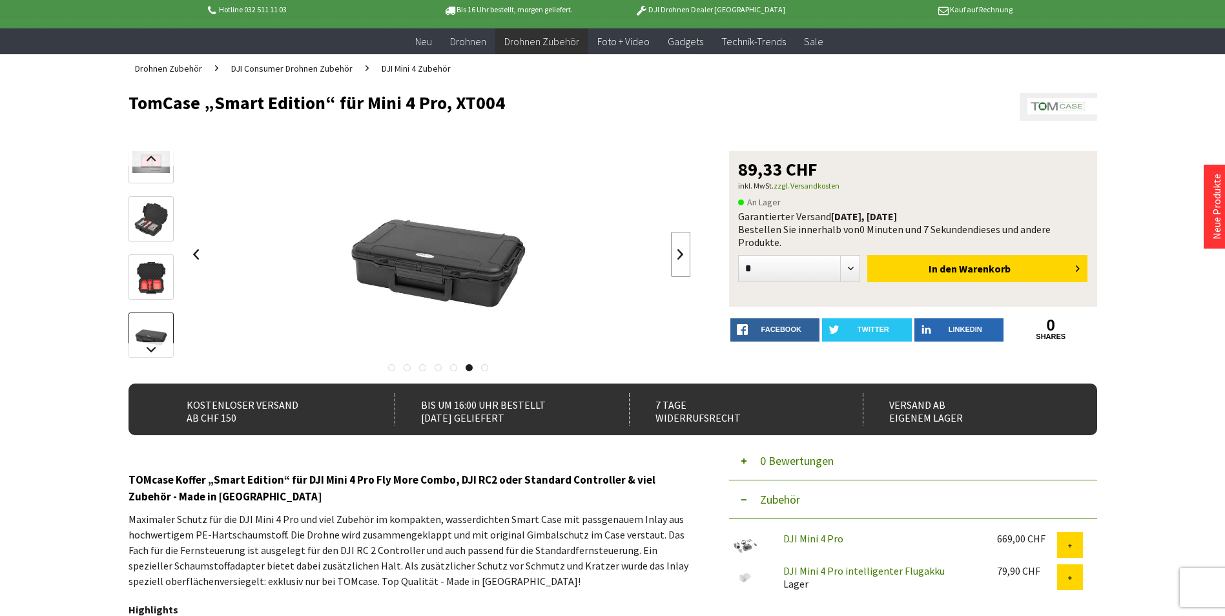
click at [674, 250] on link at bounding box center [680, 254] width 19 height 45
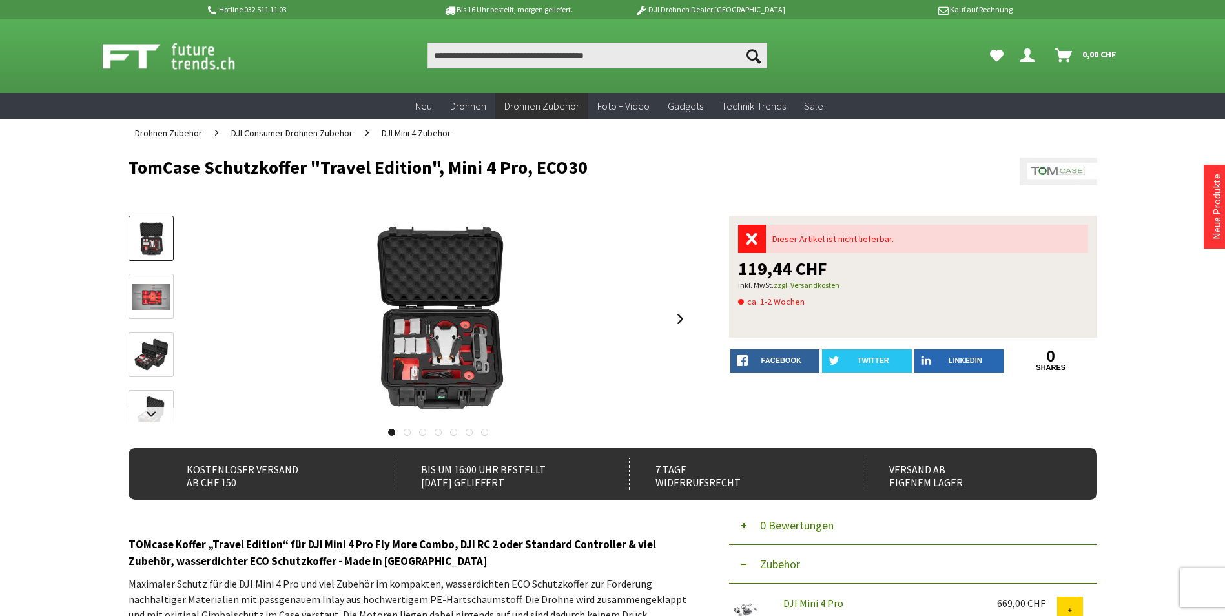
click at [185, 238] on div at bounding box center [410, 326] width 562 height 220
click at [160, 236] on img at bounding box center [150, 238] width 37 height 37
click at [159, 236] on img at bounding box center [150, 238] width 37 height 37
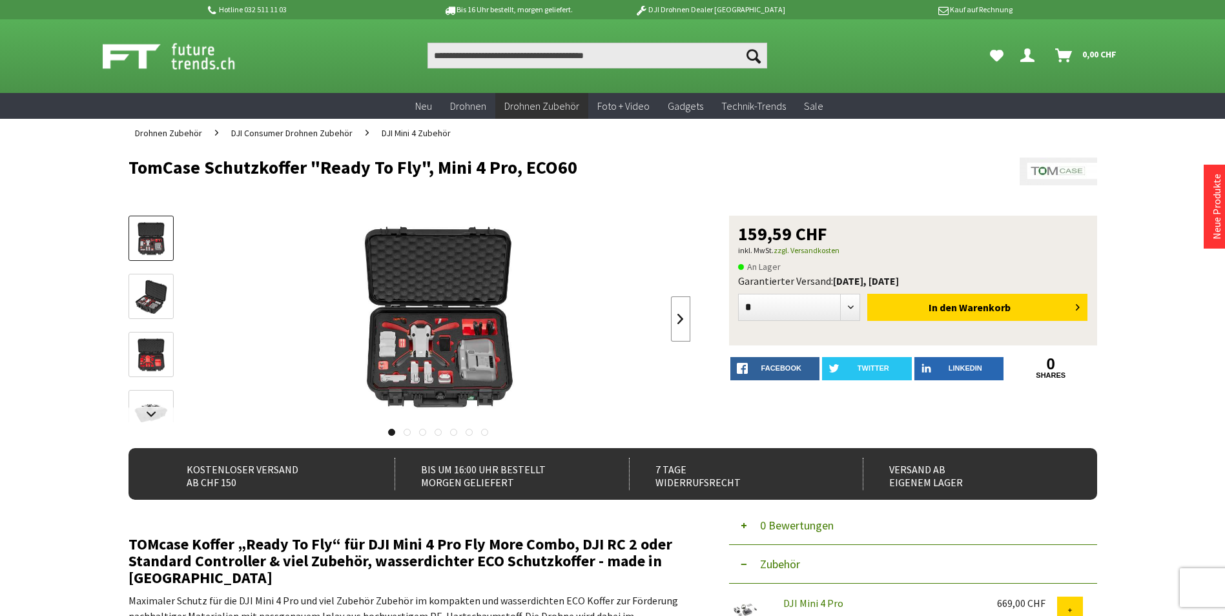
click at [688, 314] on link at bounding box center [680, 318] width 19 height 45
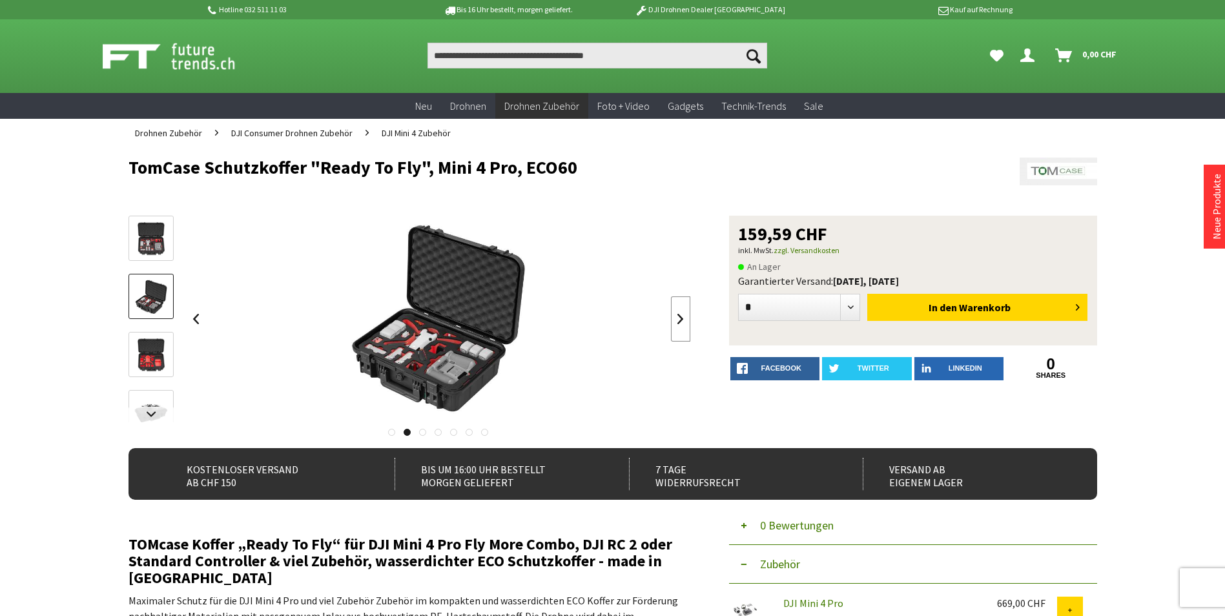
click at [688, 314] on link at bounding box center [680, 318] width 19 height 45
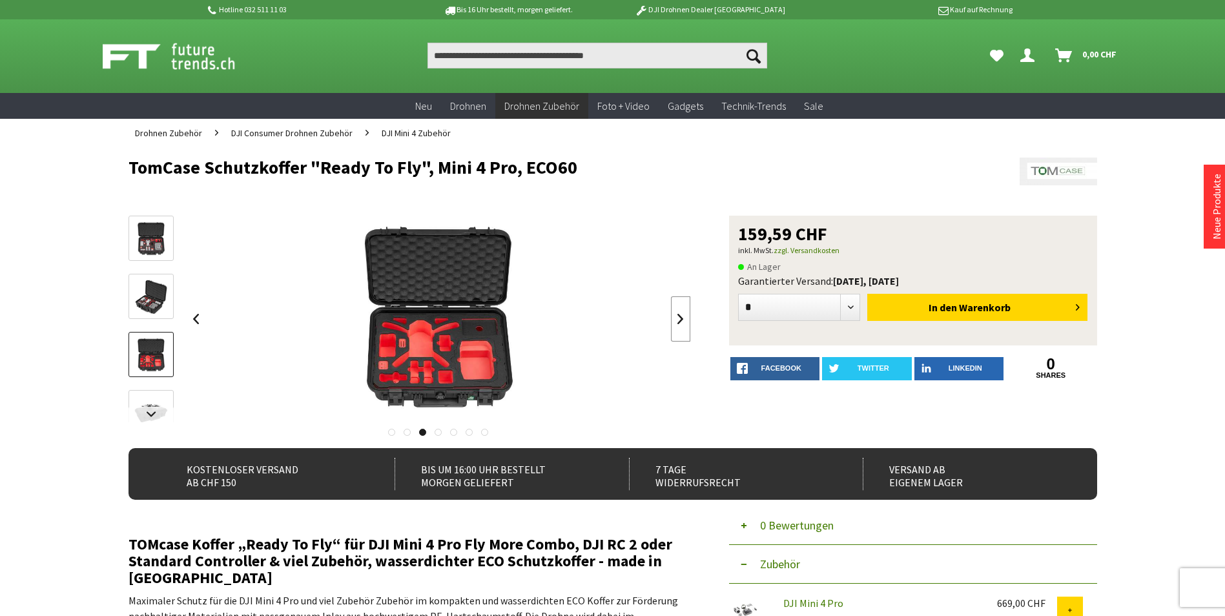
click at [688, 313] on link at bounding box center [680, 318] width 19 height 45
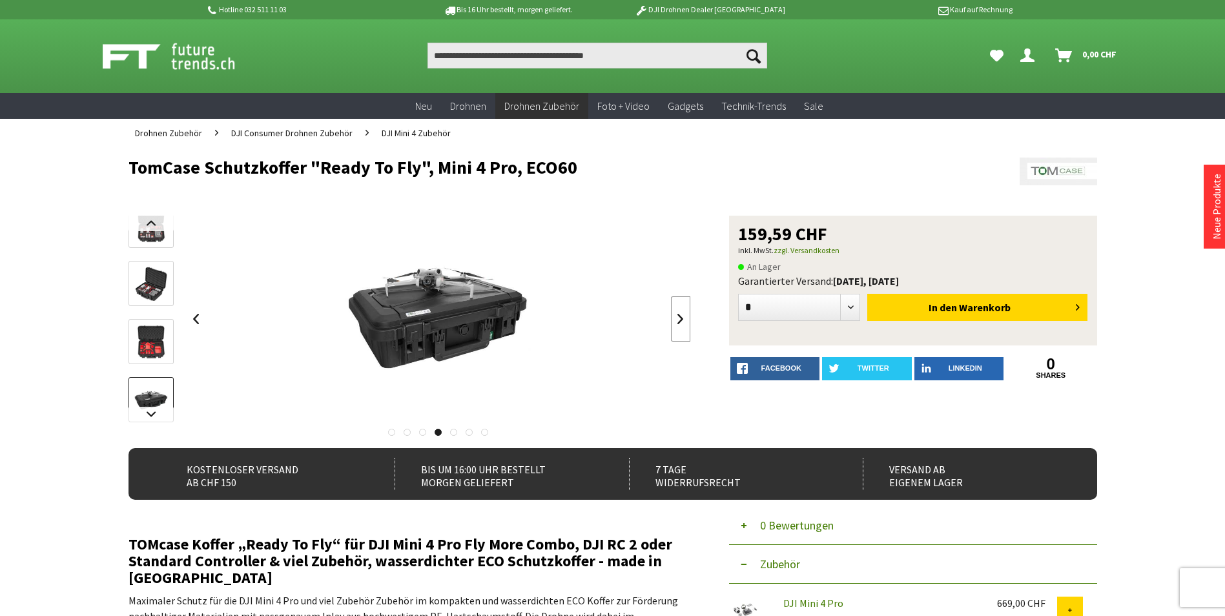
click at [689, 311] on link at bounding box center [680, 318] width 19 height 45
